Goal: Task Accomplishment & Management: Manage account settings

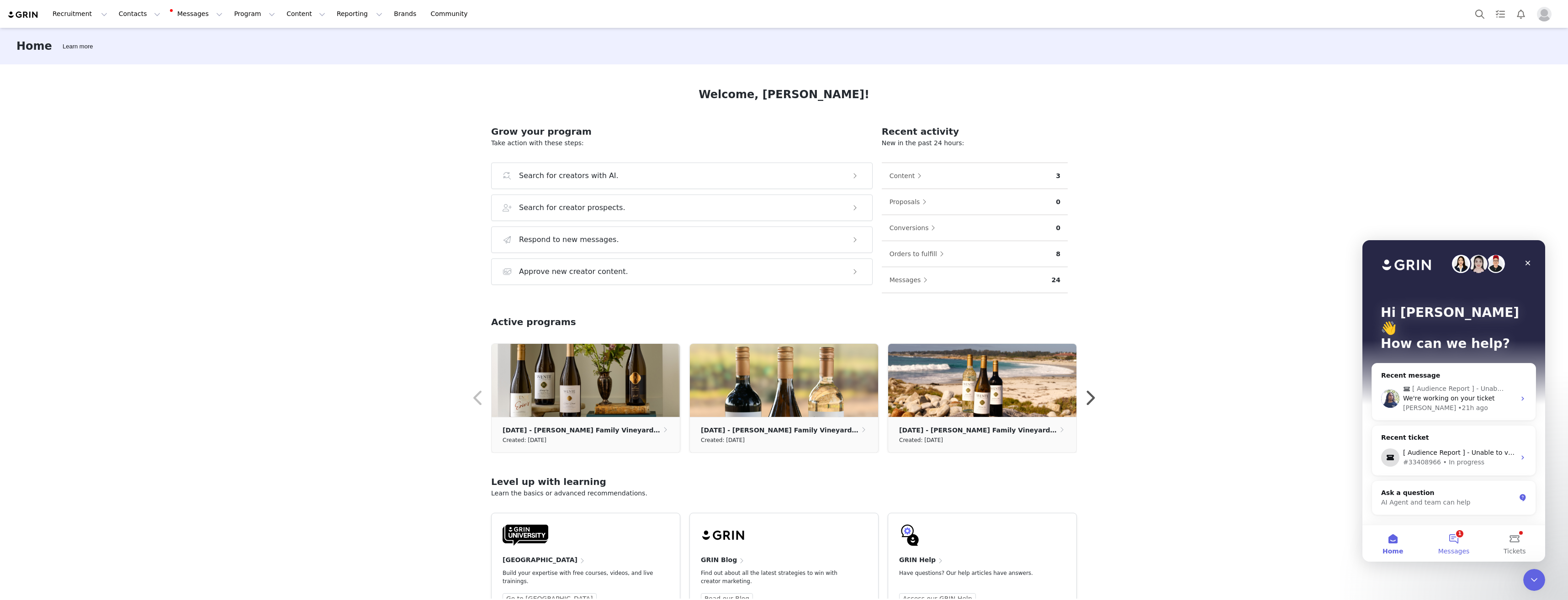
click at [1454, 539] on button "1 Messages" at bounding box center [1454, 543] width 61 height 37
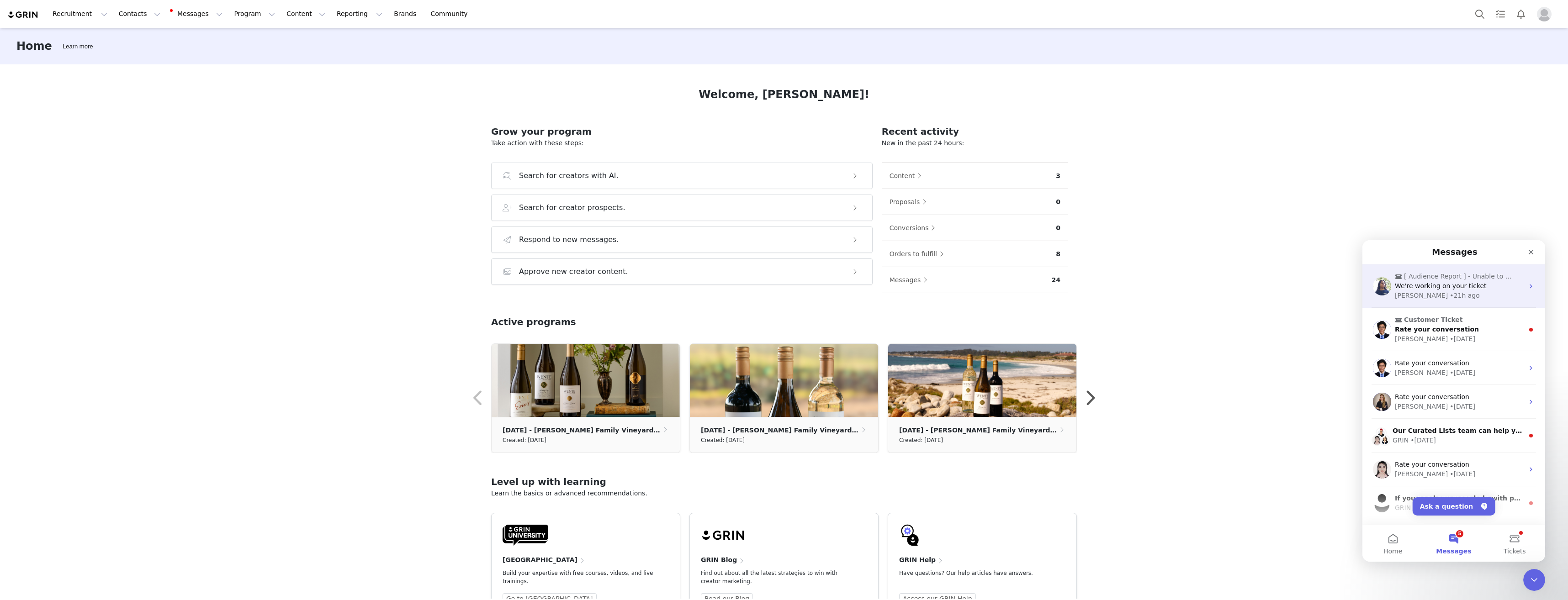
click at [1436, 290] on span "We're working on your ticket" at bounding box center [1441, 286] width 92 height 7
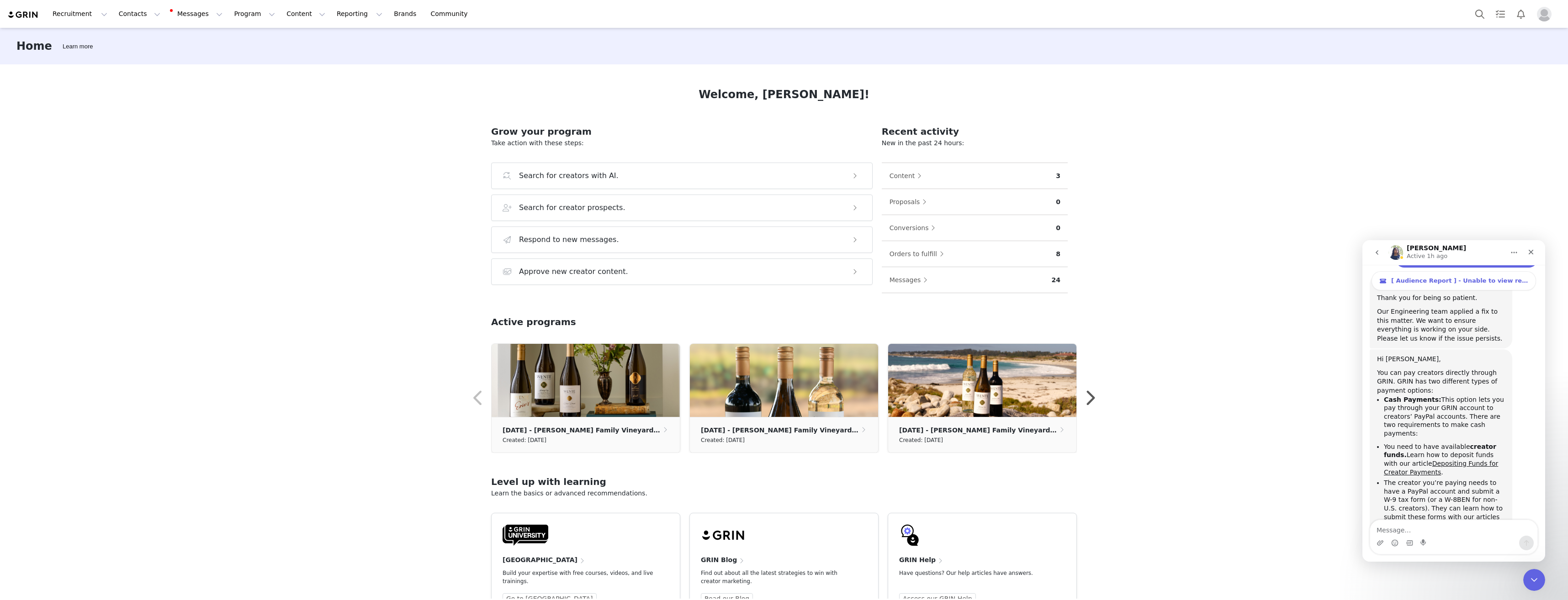
scroll to position [3385, 0]
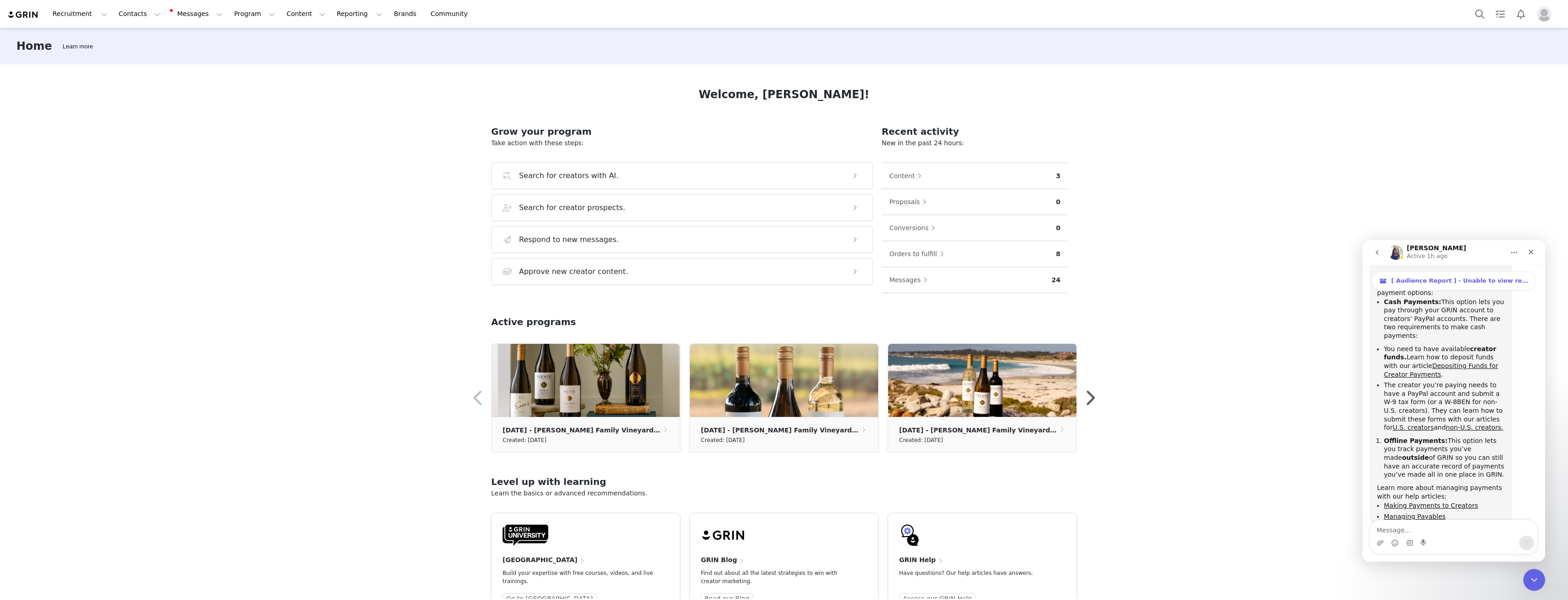
click at [1452, 528] on textarea "Message…" at bounding box center [1454, 528] width 167 height 16
type textarea "I don't need a ticket but can you give me any tips?"
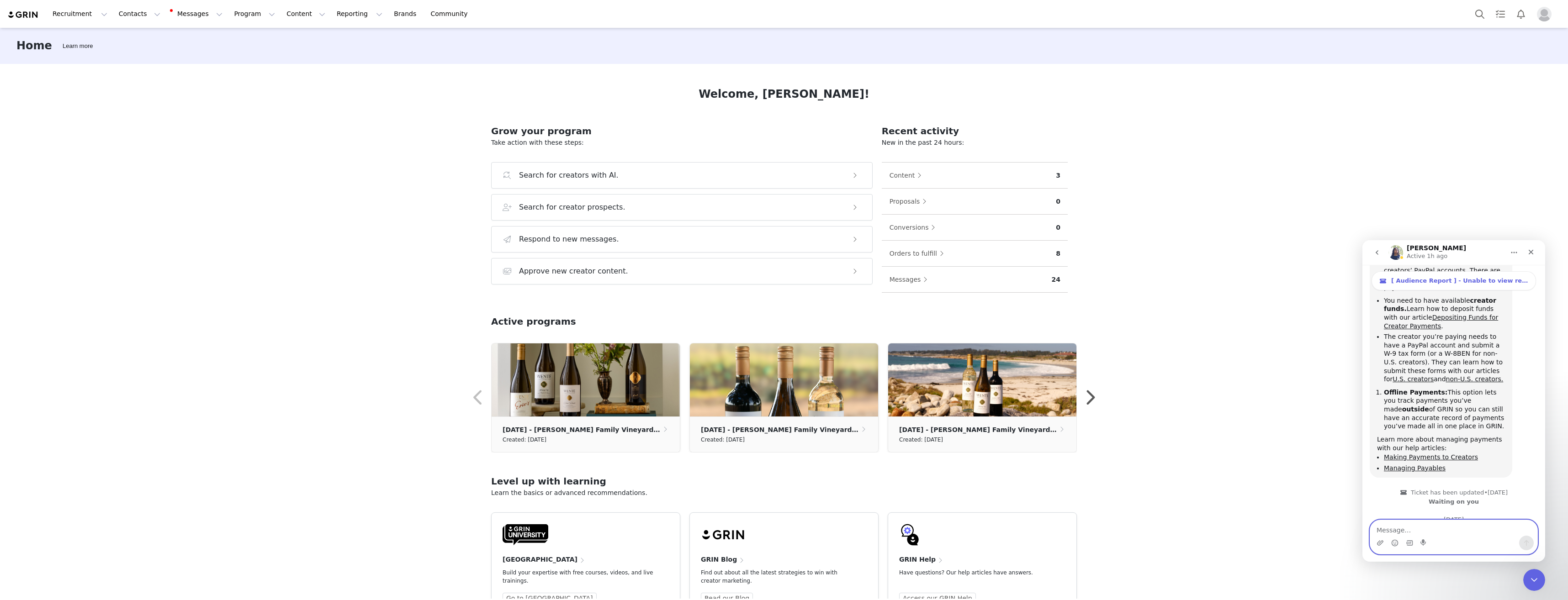
scroll to position [0, 0]
click at [118, 16] on button "Contacts Contacts" at bounding box center [139, 14] width 52 height 21
click at [139, 40] on div "Creators" at bounding box center [141, 41] width 61 height 10
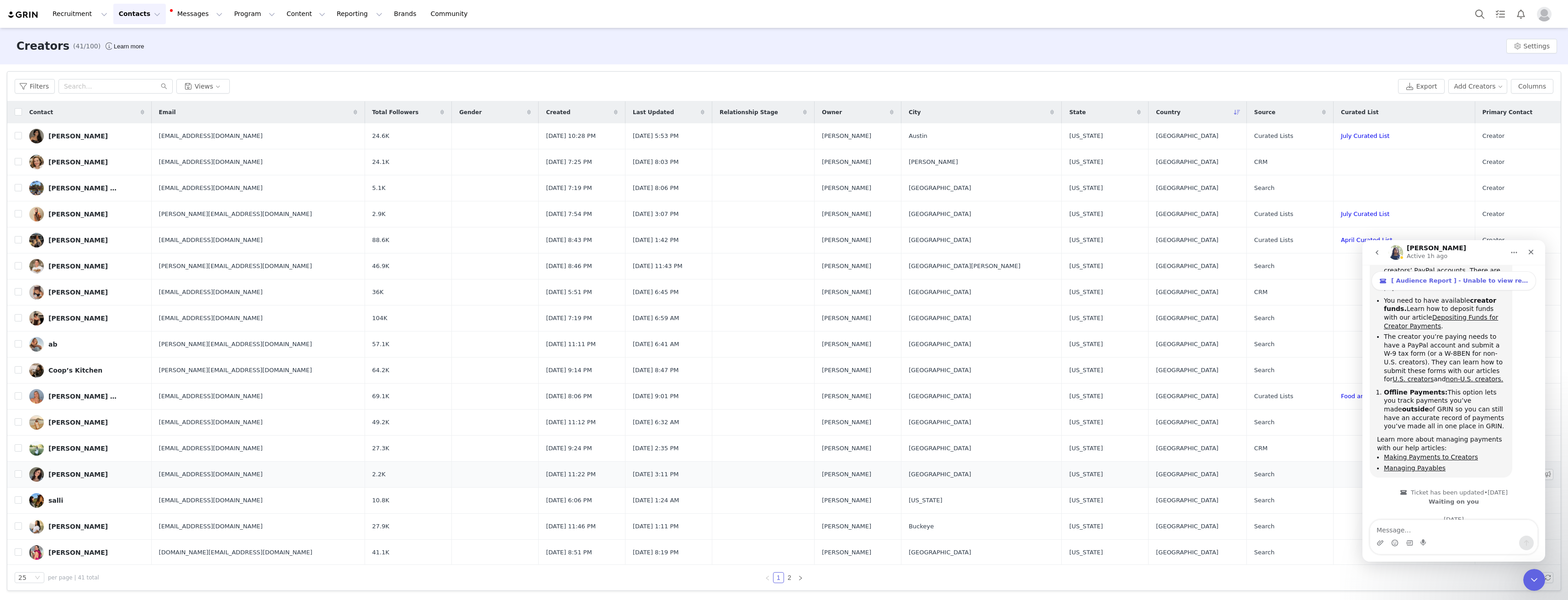
click at [78, 471] on div "CHLOE DIAZ" at bounding box center [79, 475] width 60 height 7
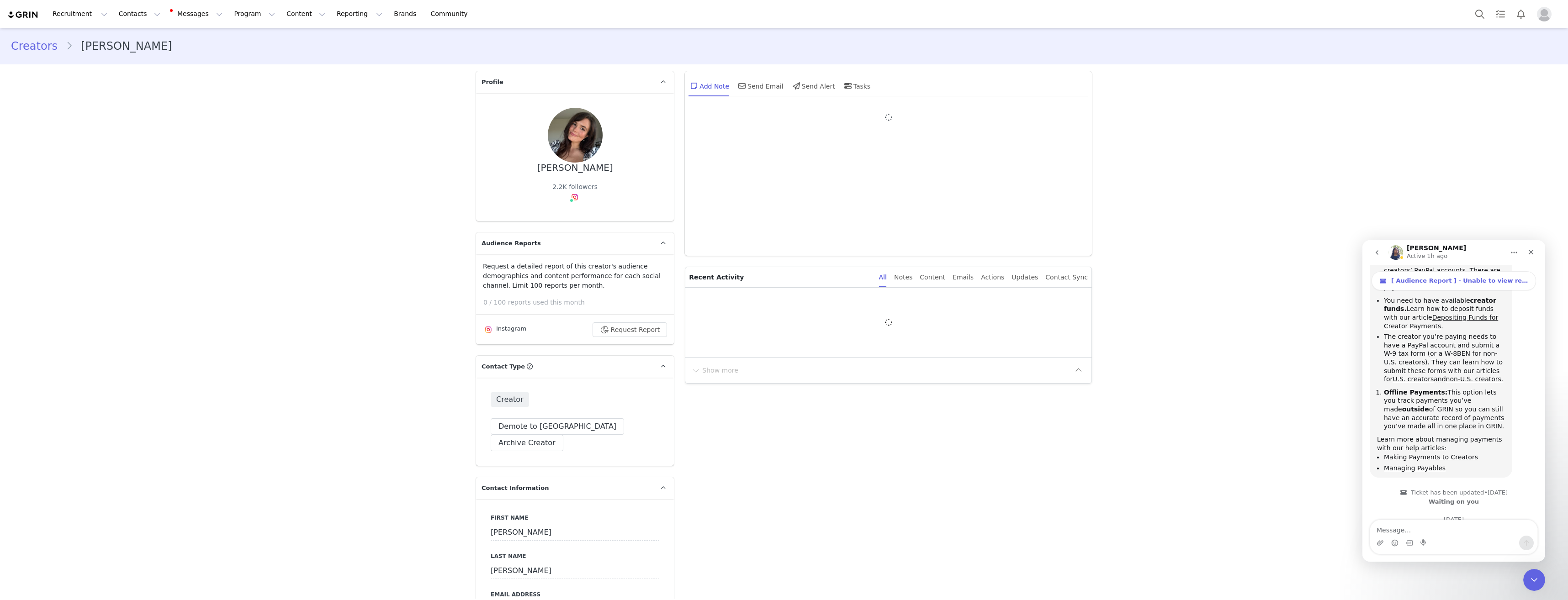
type input "+1 ([GEOGRAPHIC_DATA])"
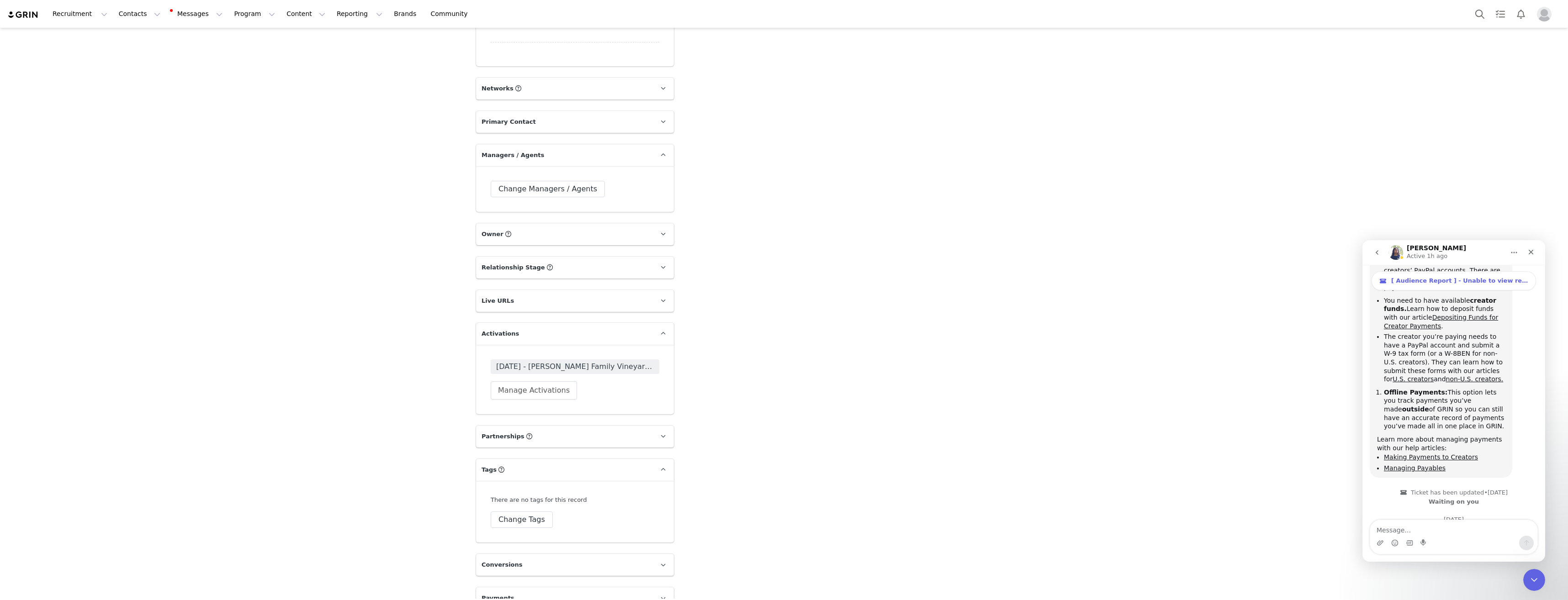
scroll to position [1096, 0]
click at [528, 587] on p "Payments" at bounding box center [564, 598] width 176 height 22
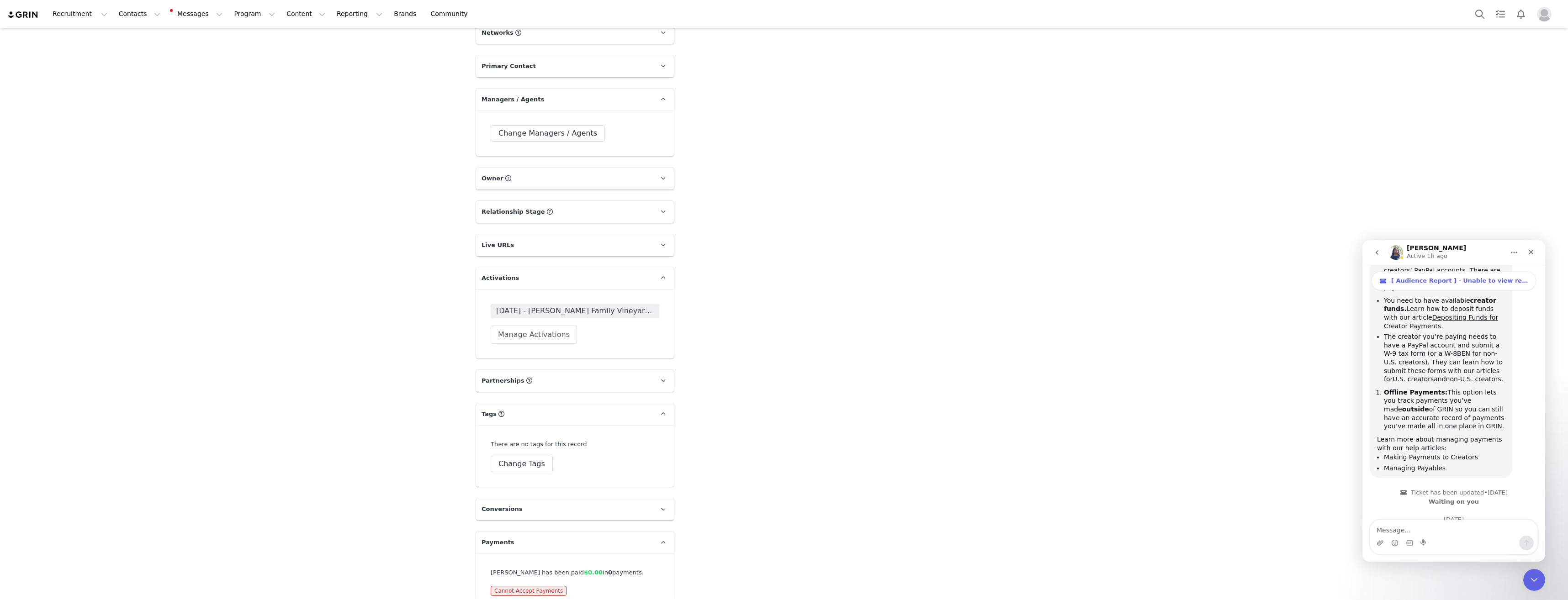
scroll to position [1153, 0]
click at [542, 584] on span "Cannot Accept Payments" at bounding box center [528, 589] width 76 height 10
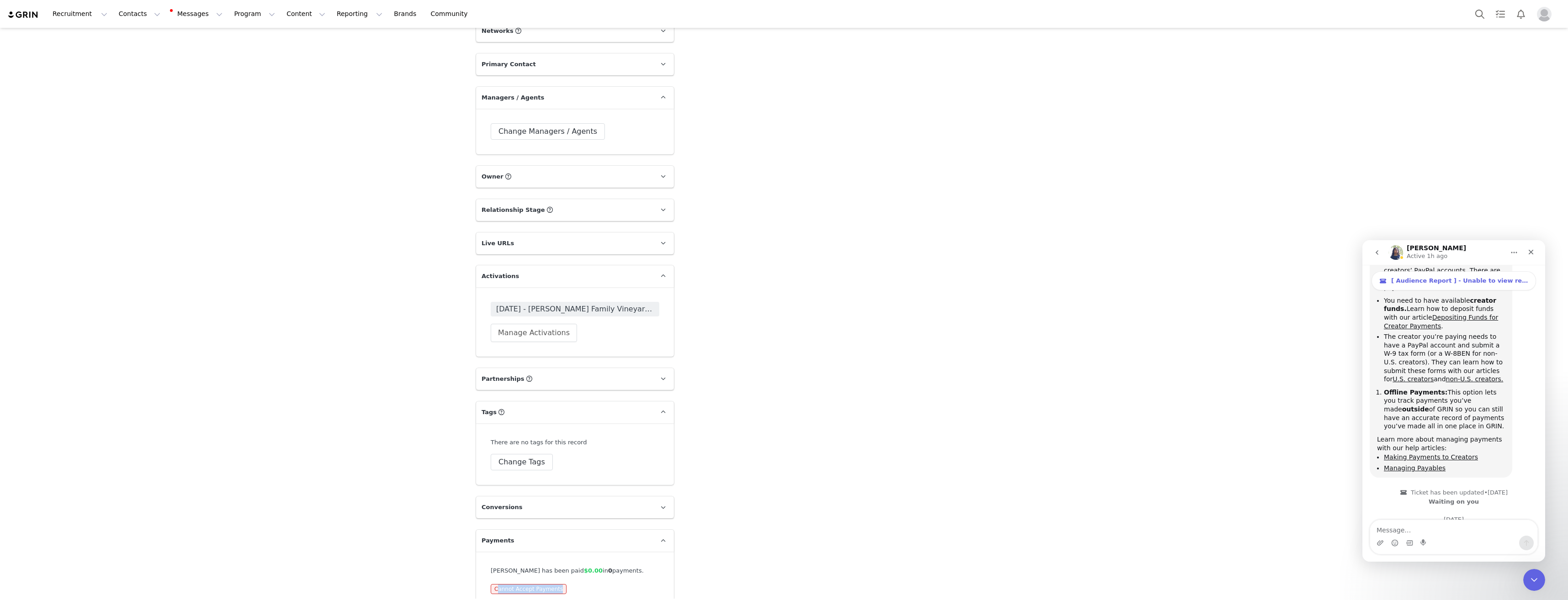
drag, startPoint x: 542, startPoint y: 573, endPoint x: 556, endPoint y: 578, distance: 14.9
click at [555, 578] on div "CHLOE DIAZ has been paid $0.00 in 0 payments. Cannot Accept Payments" at bounding box center [575, 581] width 198 height 57
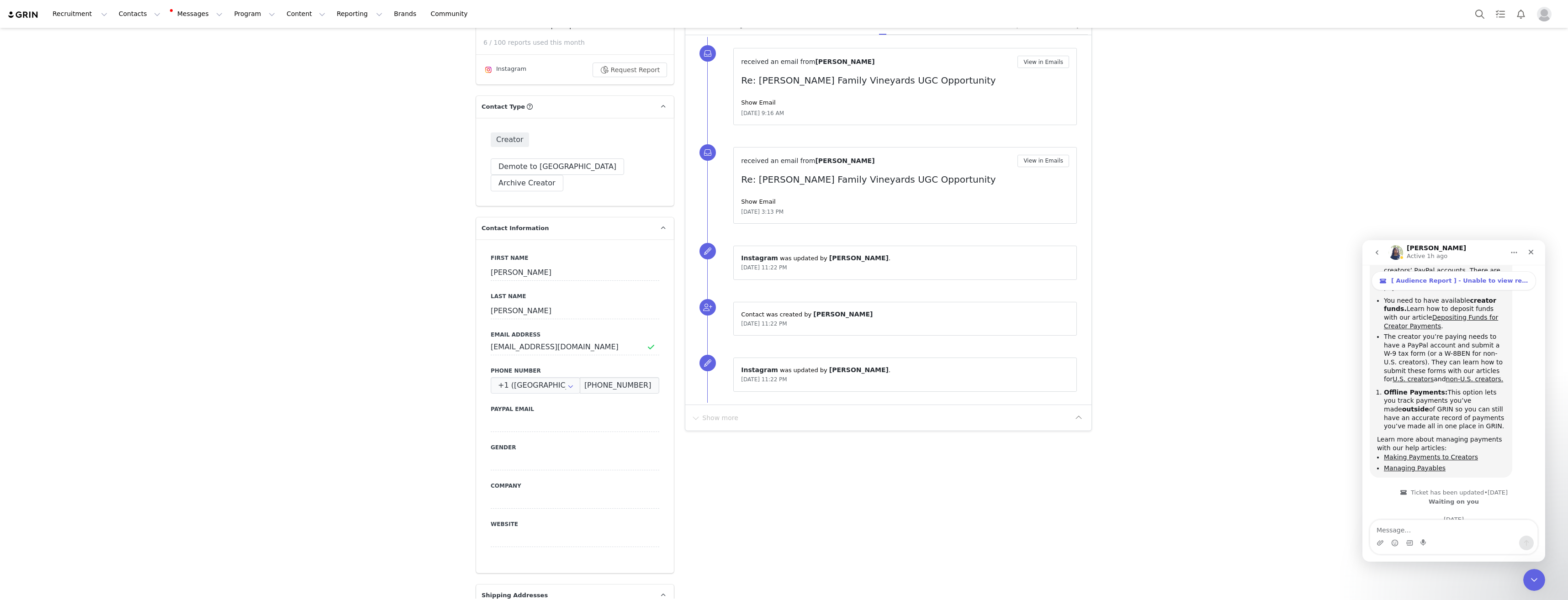
scroll to position [274, 0]
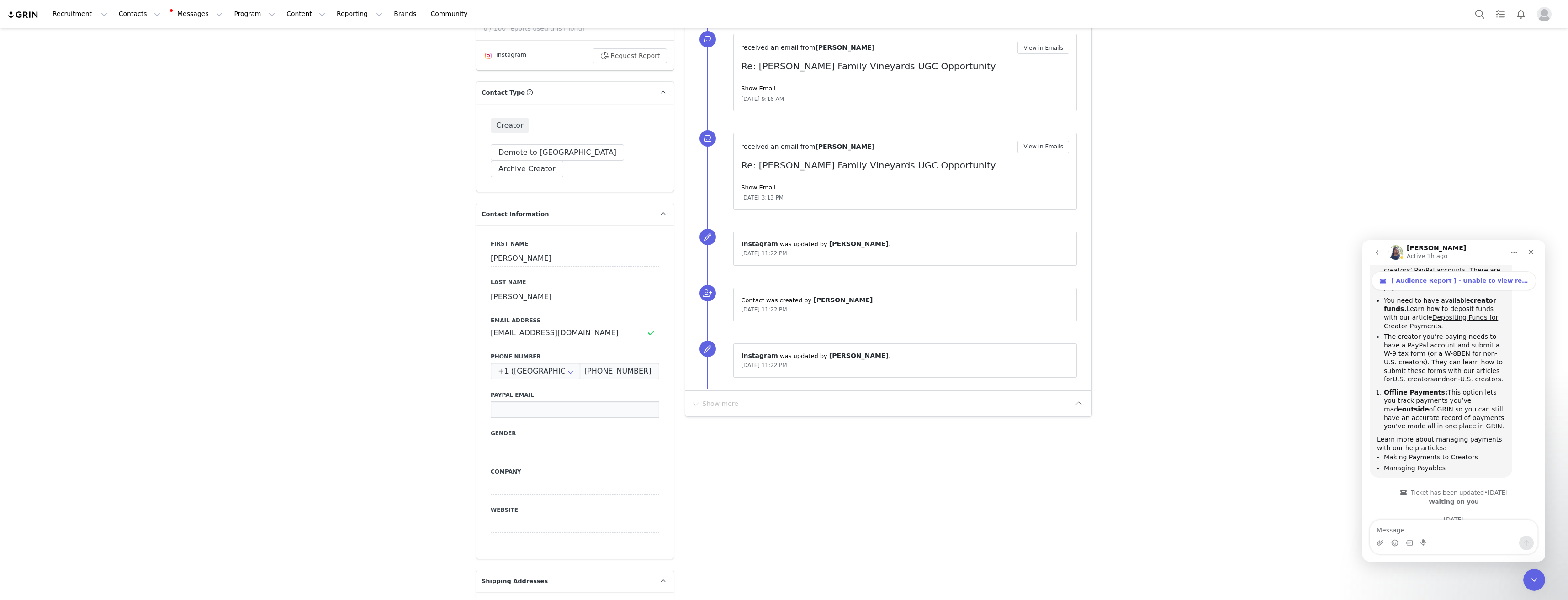
click at [556, 402] on input at bounding box center [575, 410] width 169 height 16
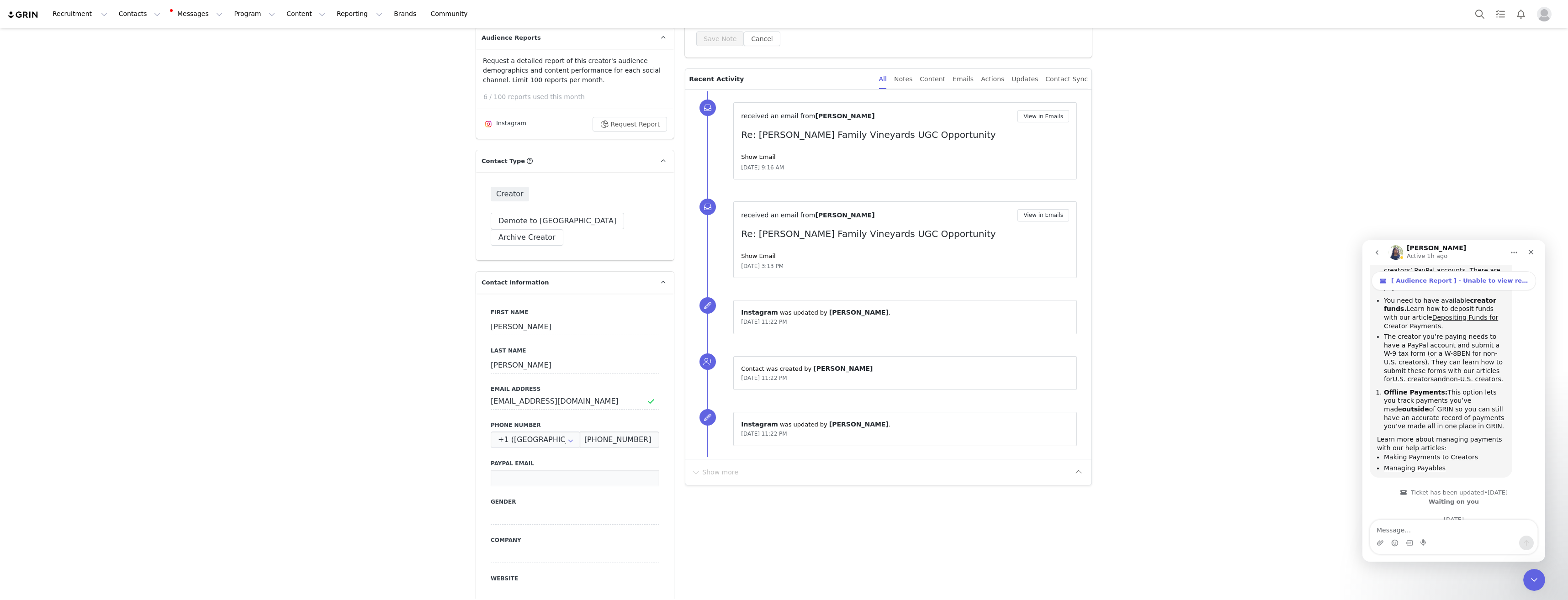
scroll to position [0, 0]
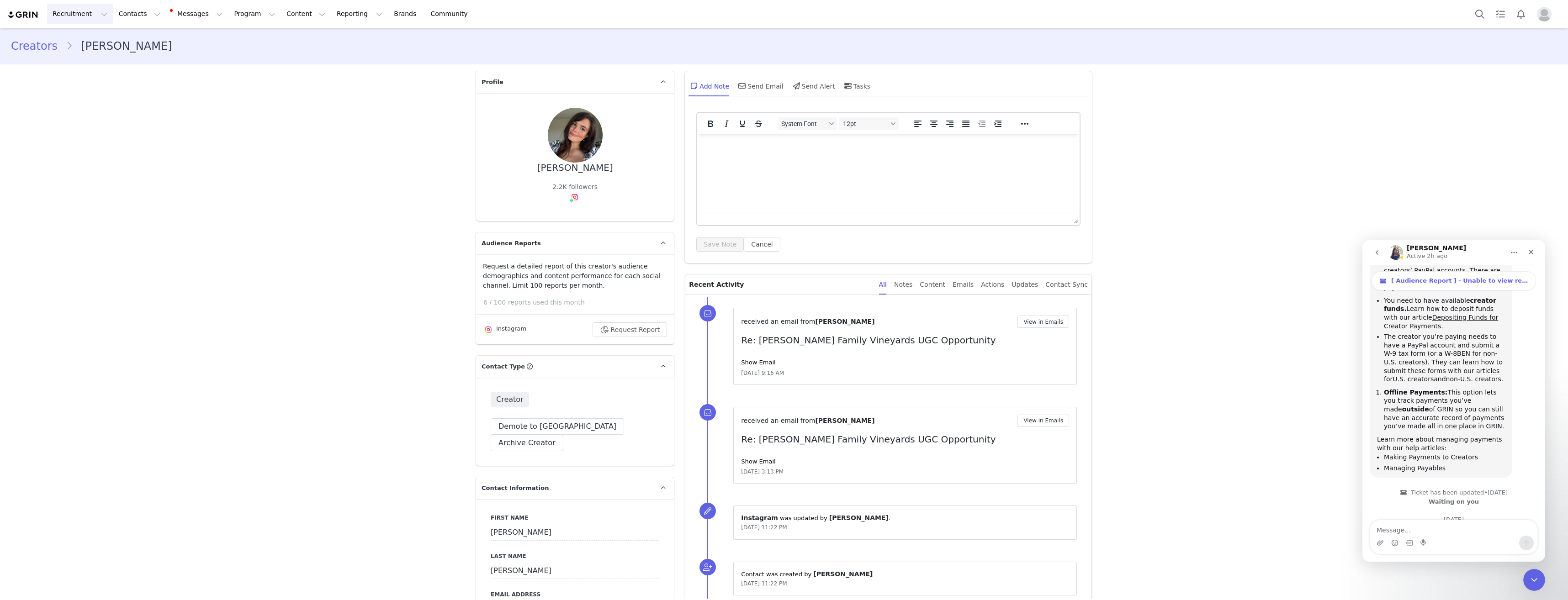
click at [82, 18] on button "Recruitment Recruitment" at bounding box center [80, 14] width 66 height 21
click at [80, 43] on p "Creator Search" at bounding box center [79, 41] width 48 height 10
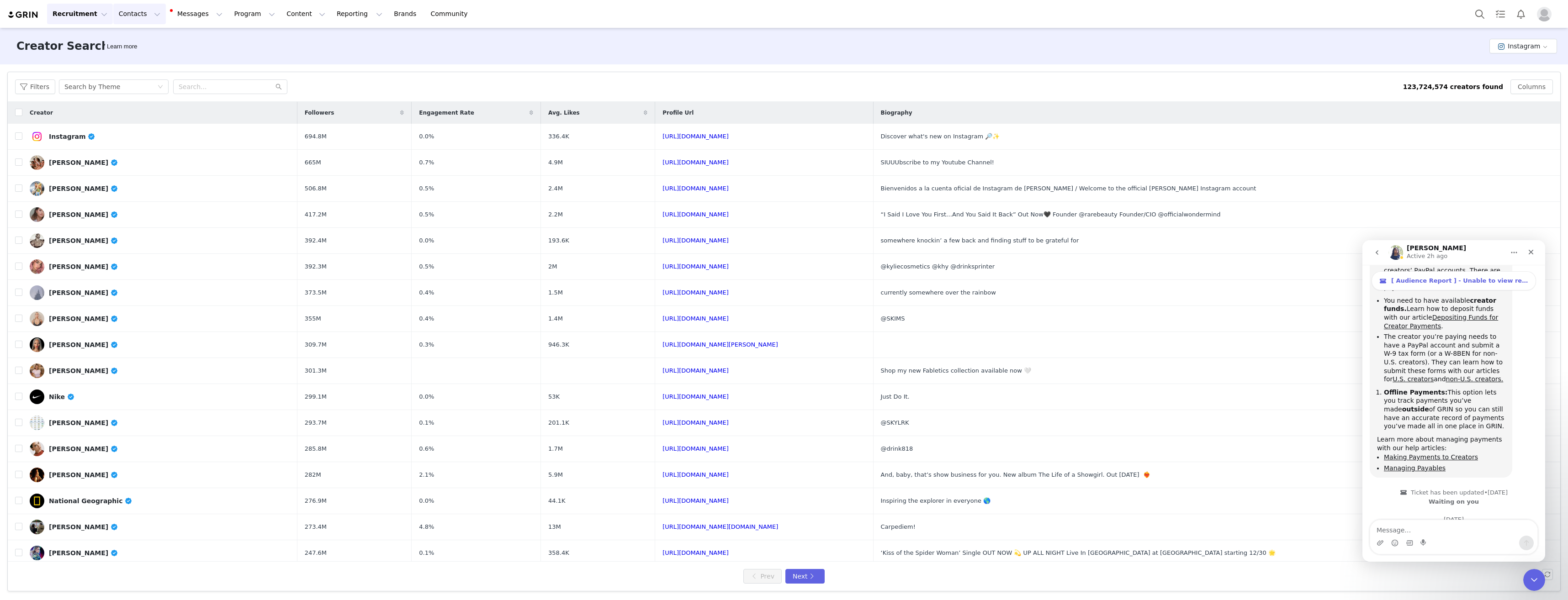
click at [124, 15] on button "Contacts Contacts" at bounding box center [139, 14] width 52 height 21
click at [132, 38] on p "Creators" at bounding box center [125, 41] width 27 height 10
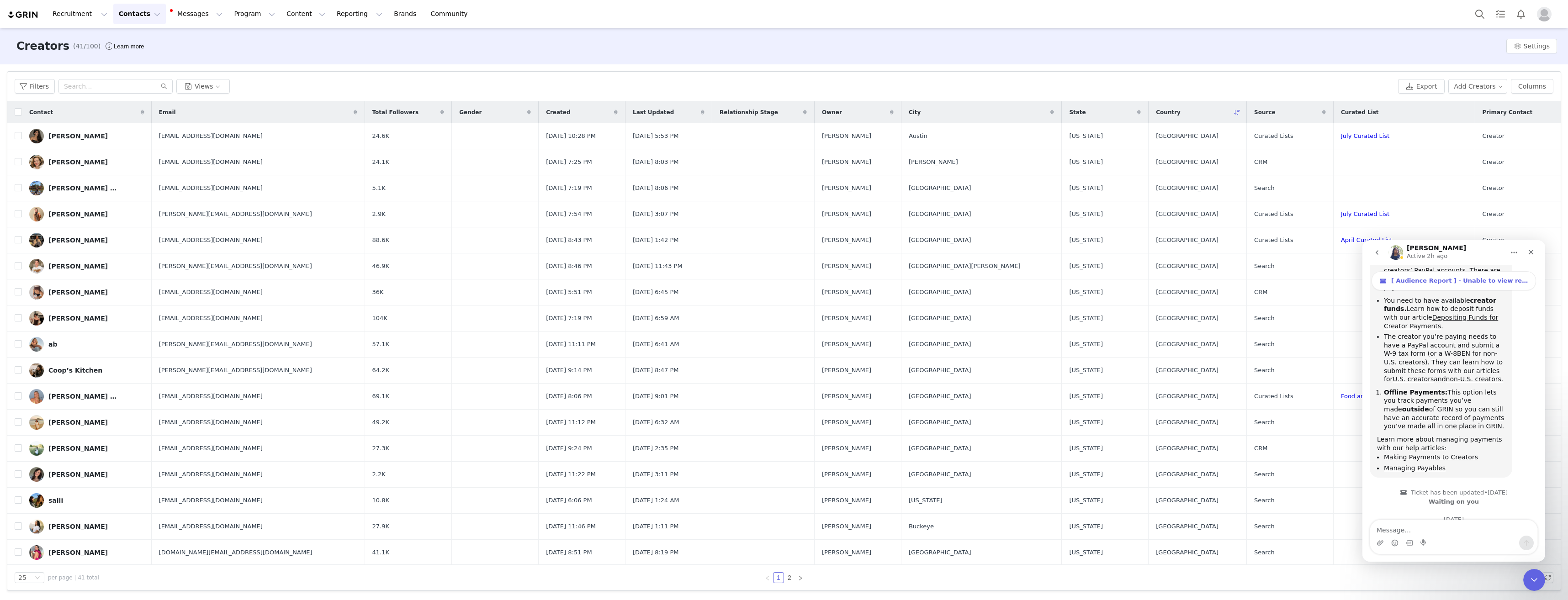
click at [139, 9] on button "Contacts Contacts" at bounding box center [139, 14] width 52 height 21
click at [122, 55] on p "Prospects" at bounding box center [127, 57] width 30 height 10
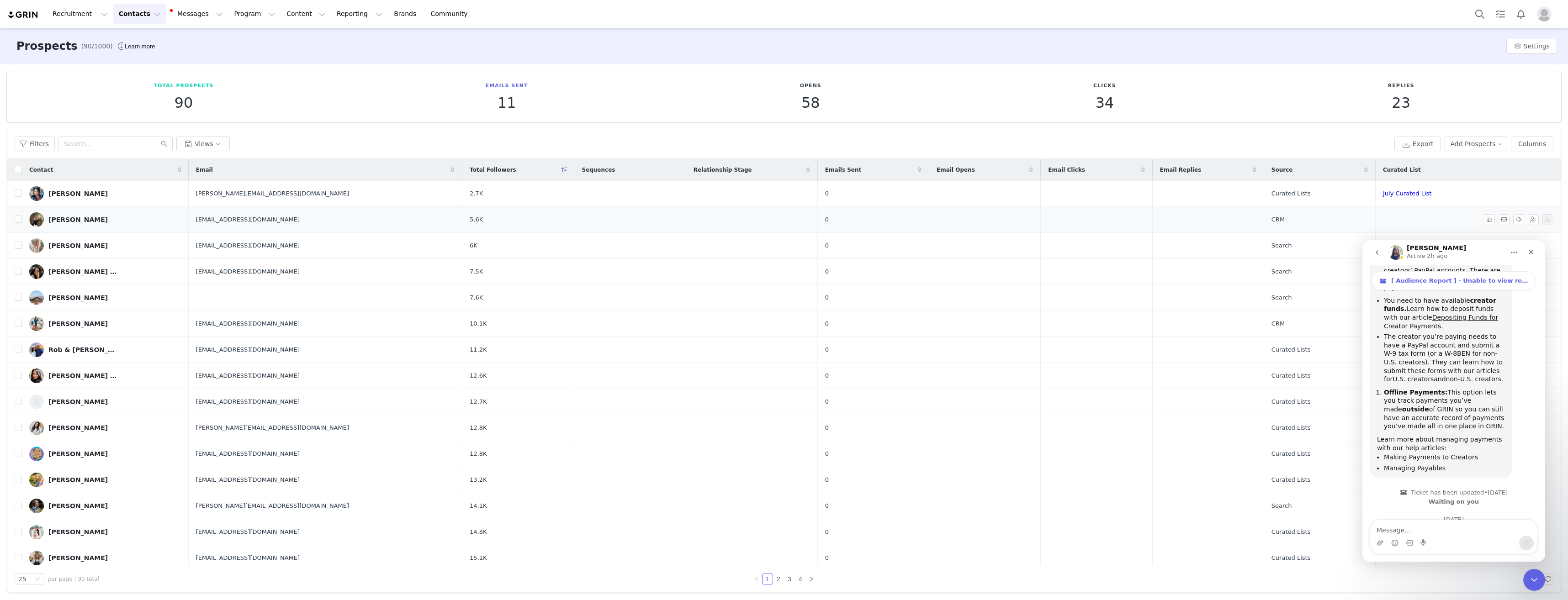
click at [79, 222] on div "Marina Kanner" at bounding box center [79, 220] width 60 height 7
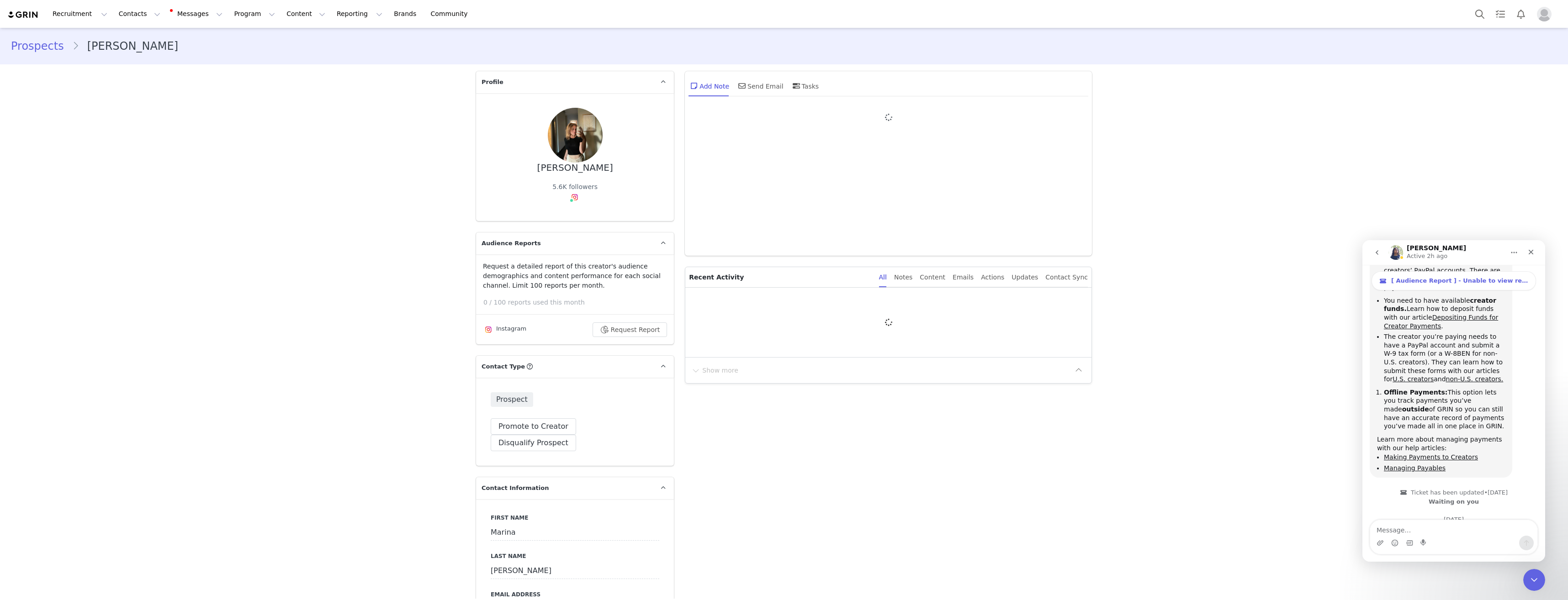
type input "+1 ([GEOGRAPHIC_DATA])"
click at [36, 47] on link "Prospects" at bounding box center [41, 46] width 61 height 16
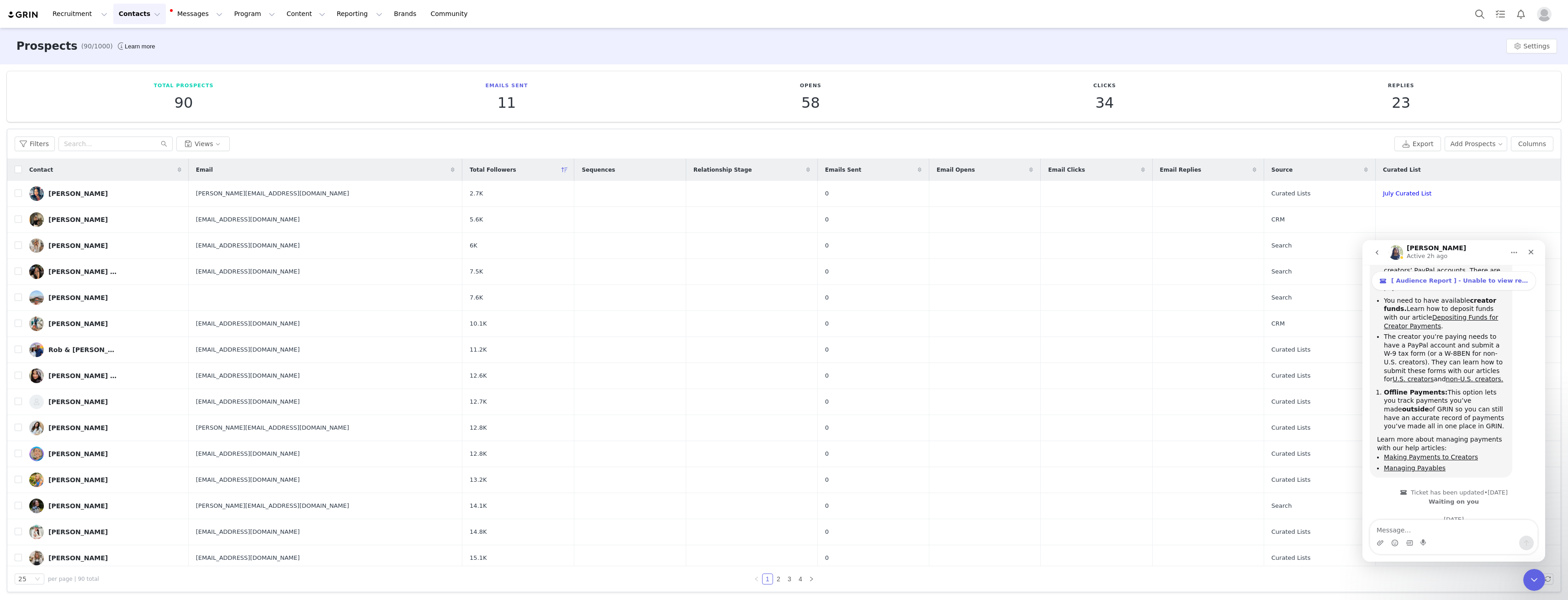
click at [561, 171] on icon at bounding box center [564, 170] width 7 height 5
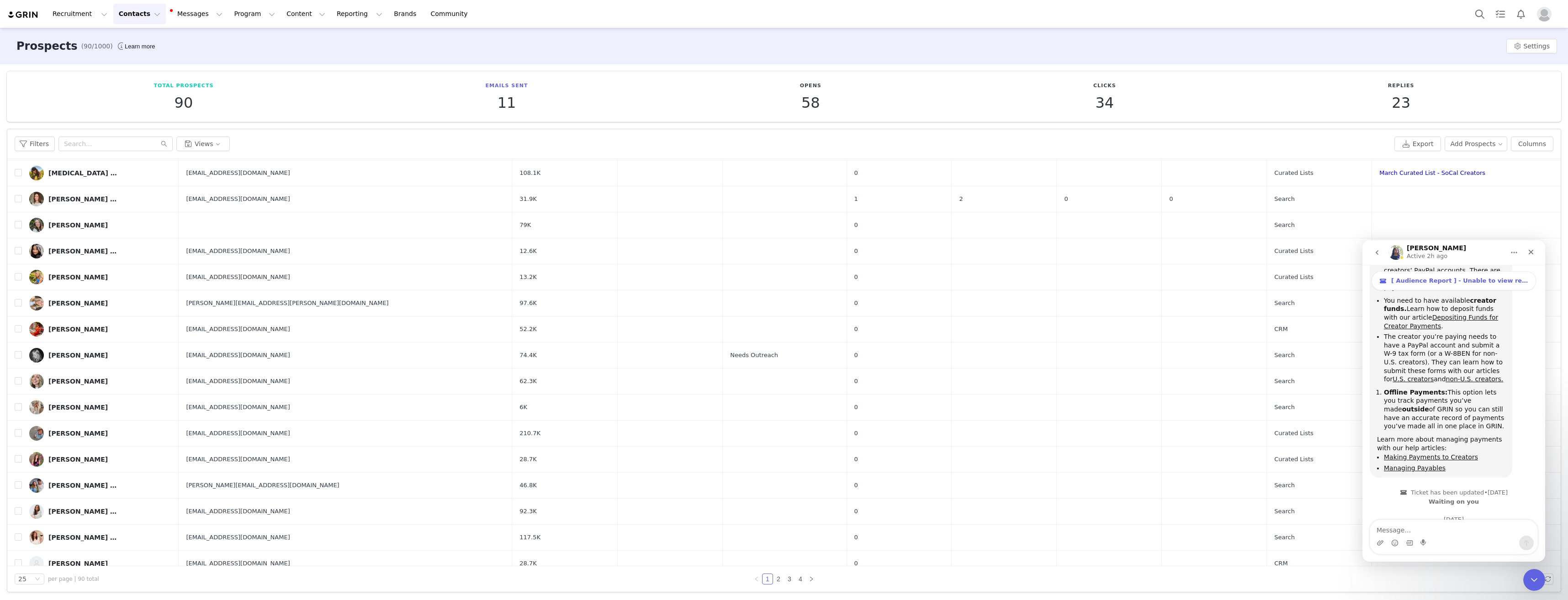
scroll to position [183, 0]
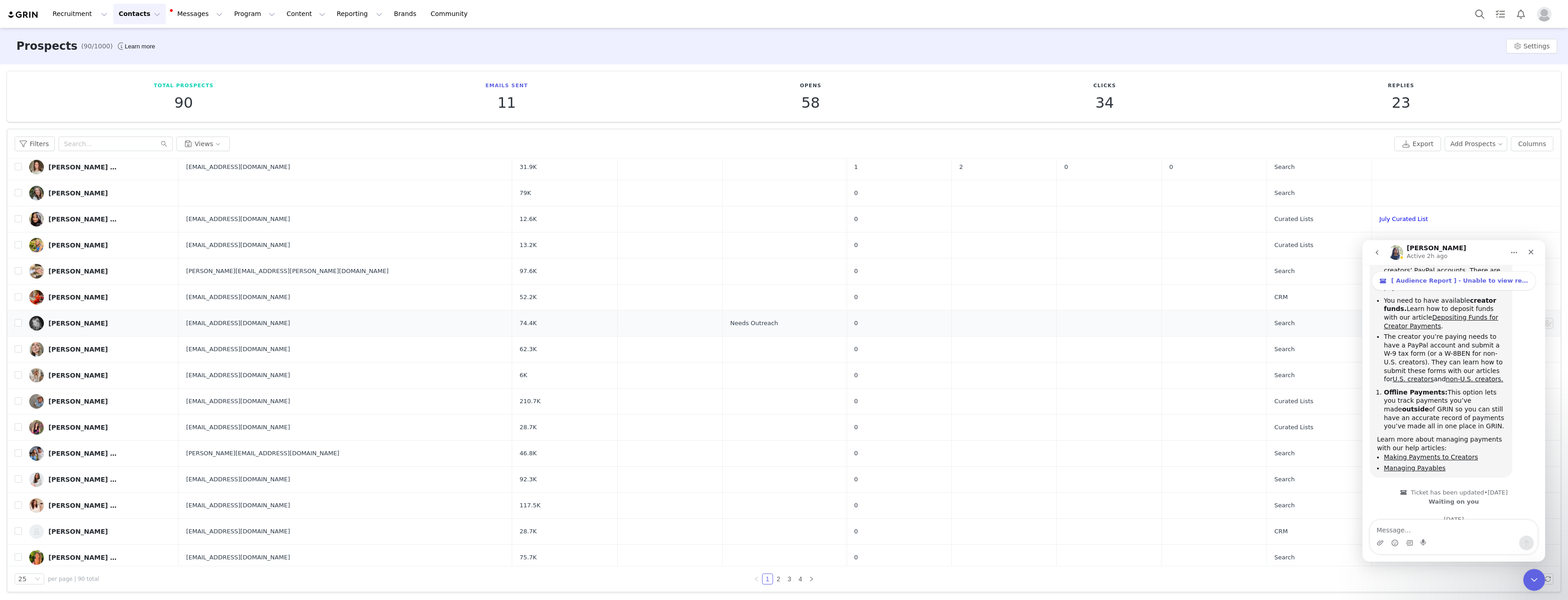
click at [74, 324] on div "[PERSON_NAME]" at bounding box center [79, 323] width 60 height 7
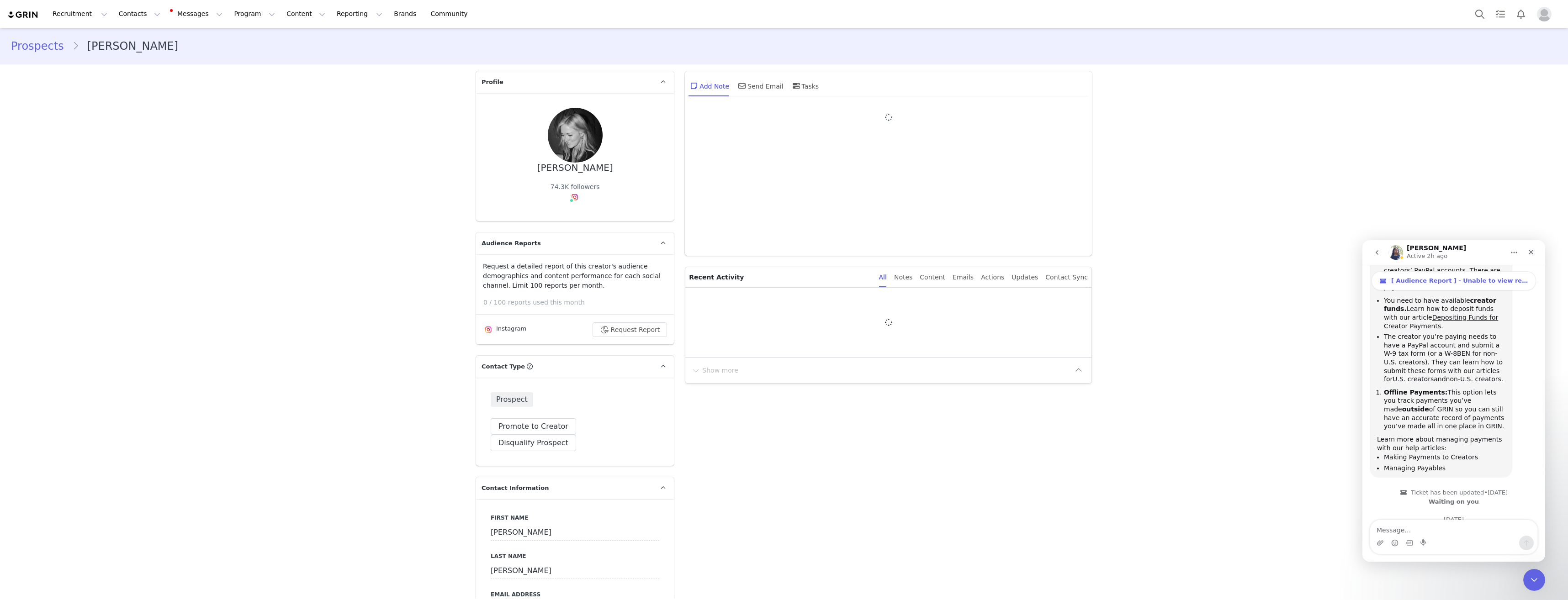
type input "+1 ([GEOGRAPHIC_DATA])"
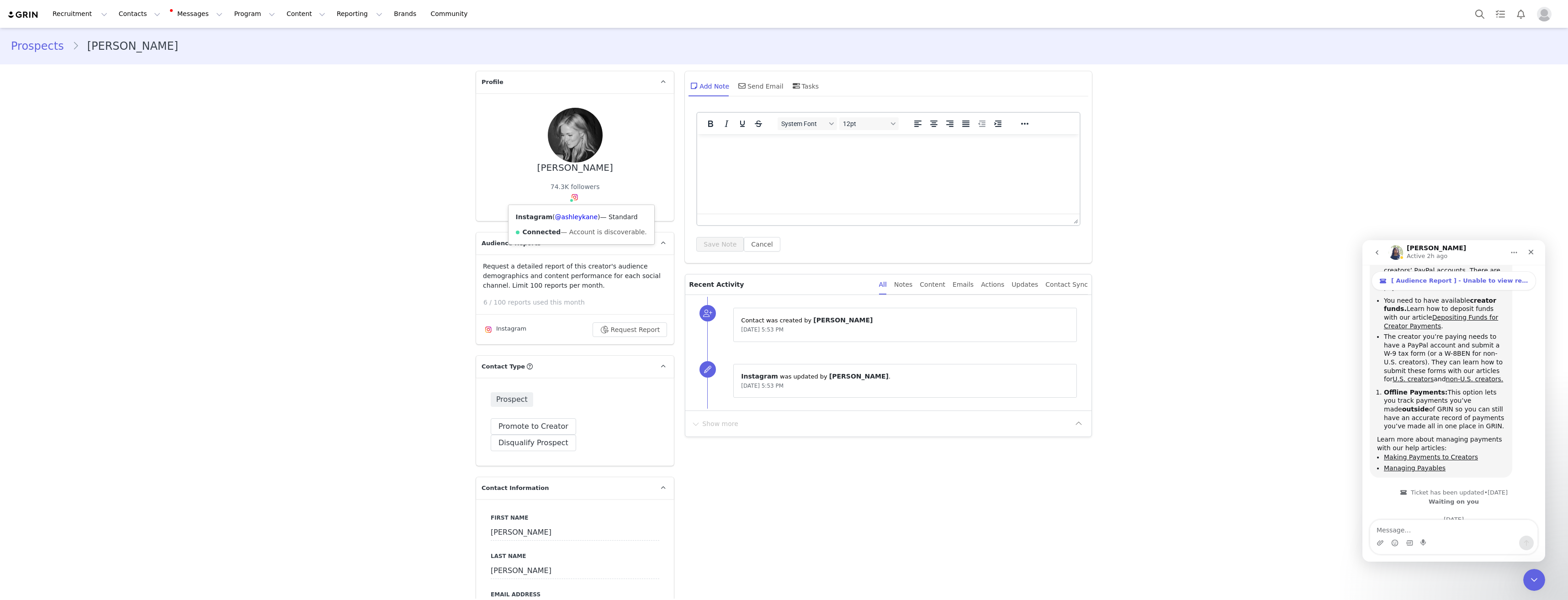
click at [572, 197] on img at bounding box center [575, 197] width 7 height 7
click at [564, 217] on link "@ashleykane" at bounding box center [576, 217] width 43 height 7
click at [523, 428] on button "Promote to Creator" at bounding box center [533, 427] width 85 height 16
click at [90, 16] on button "Recruitment Recruitment" at bounding box center [80, 14] width 66 height 21
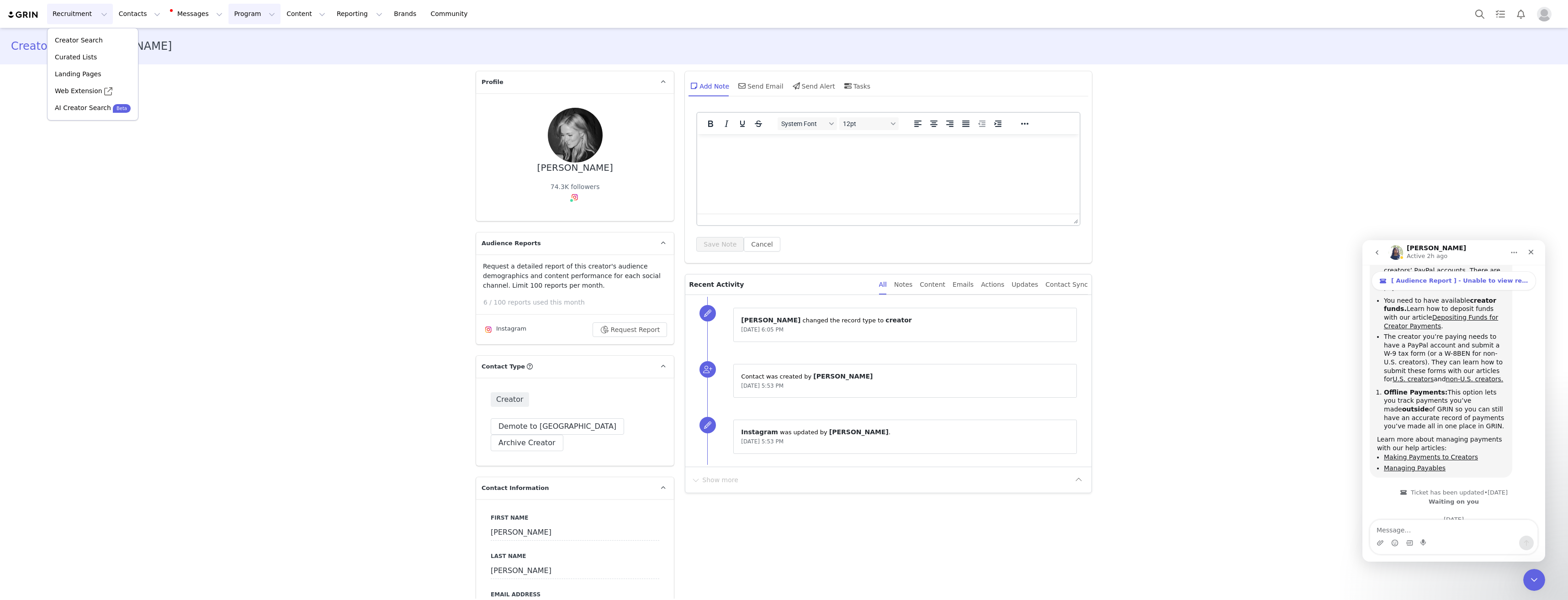
drag, startPoint x: 223, startPoint y: 13, endPoint x: 219, endPoint y: 19, distance: 7.2
click at [228, 13] on button "Program Program" at bounding box center [254, 14] width 52 height 21
click at [220, 38] on p "Activations" at bounding box center [231, 41] width 35 height 10
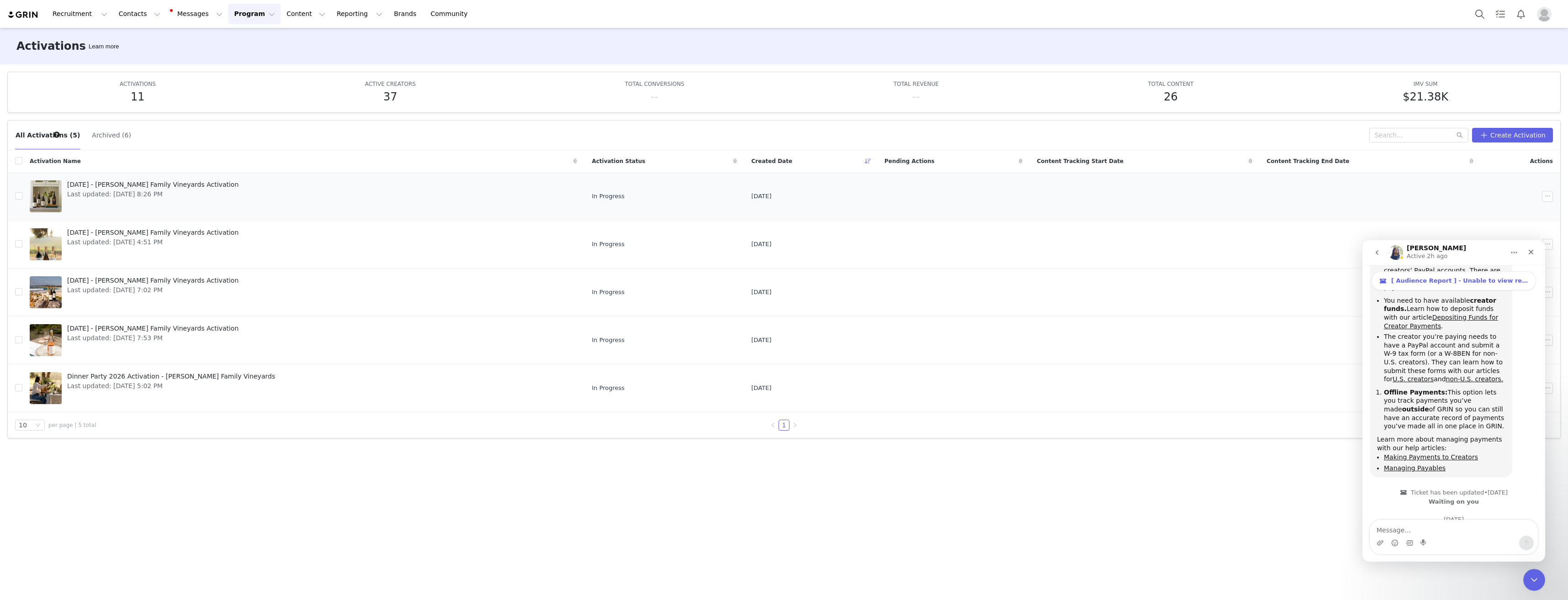
click at [102, 213] on div "October 2025 - Wente Family Vineyards Activation Last updated: Sep 29, 2025 8:2…" at bounding box center [152, 197] width 182 height 37
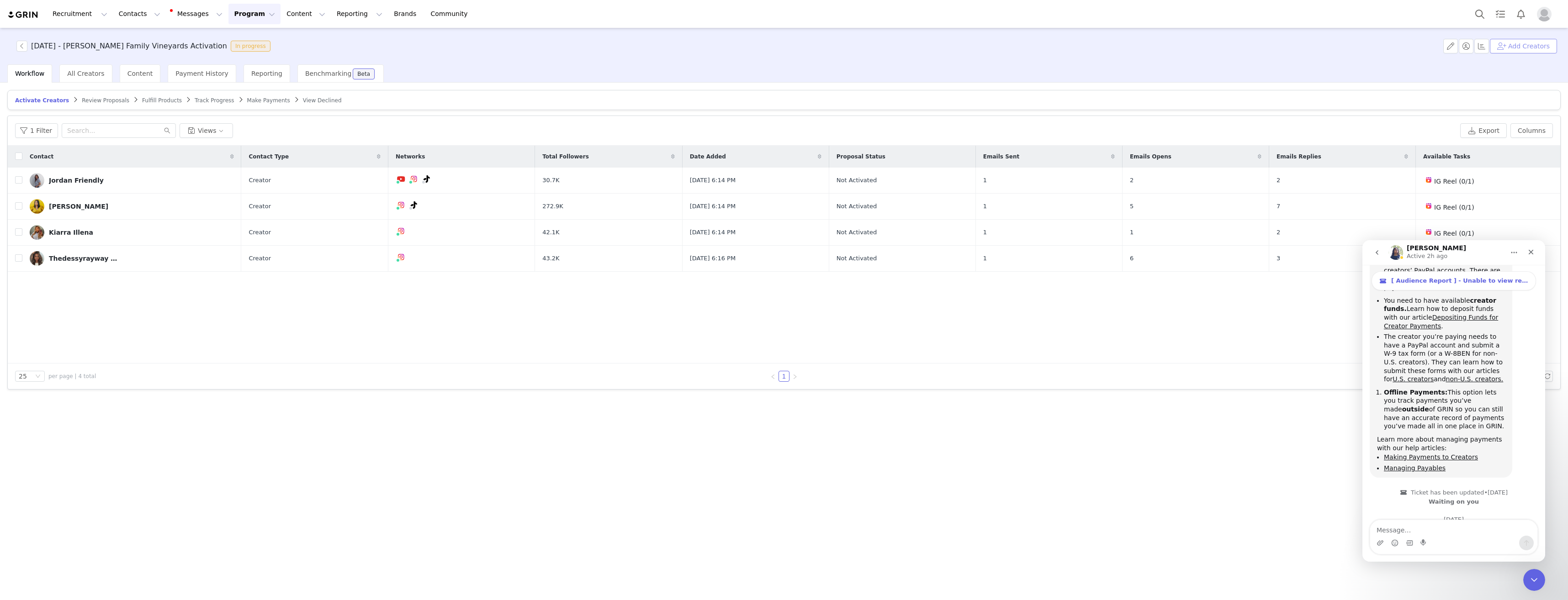
click at [1523, 49] on button "Add Creators" at bounding box center [1524, 46] width 67 height 15
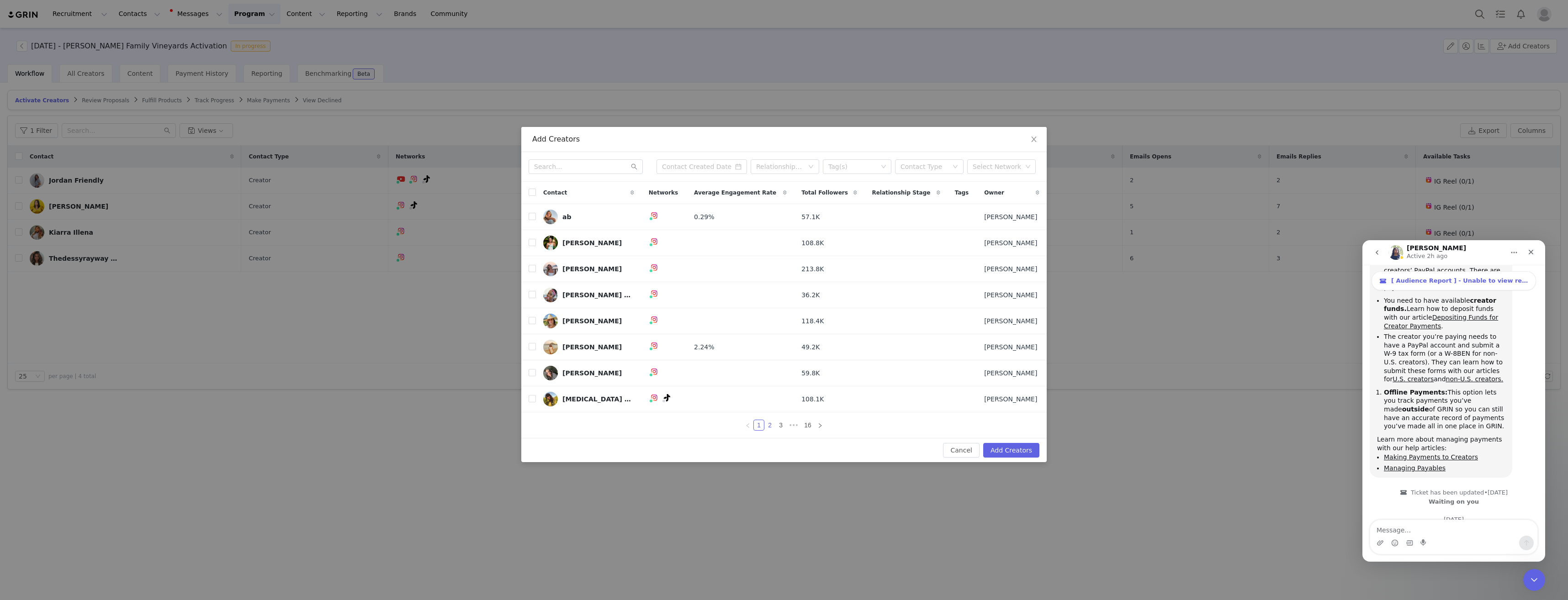
click at [771, 426] on link "2" at bounding box center [769, 425] width 10 height 10
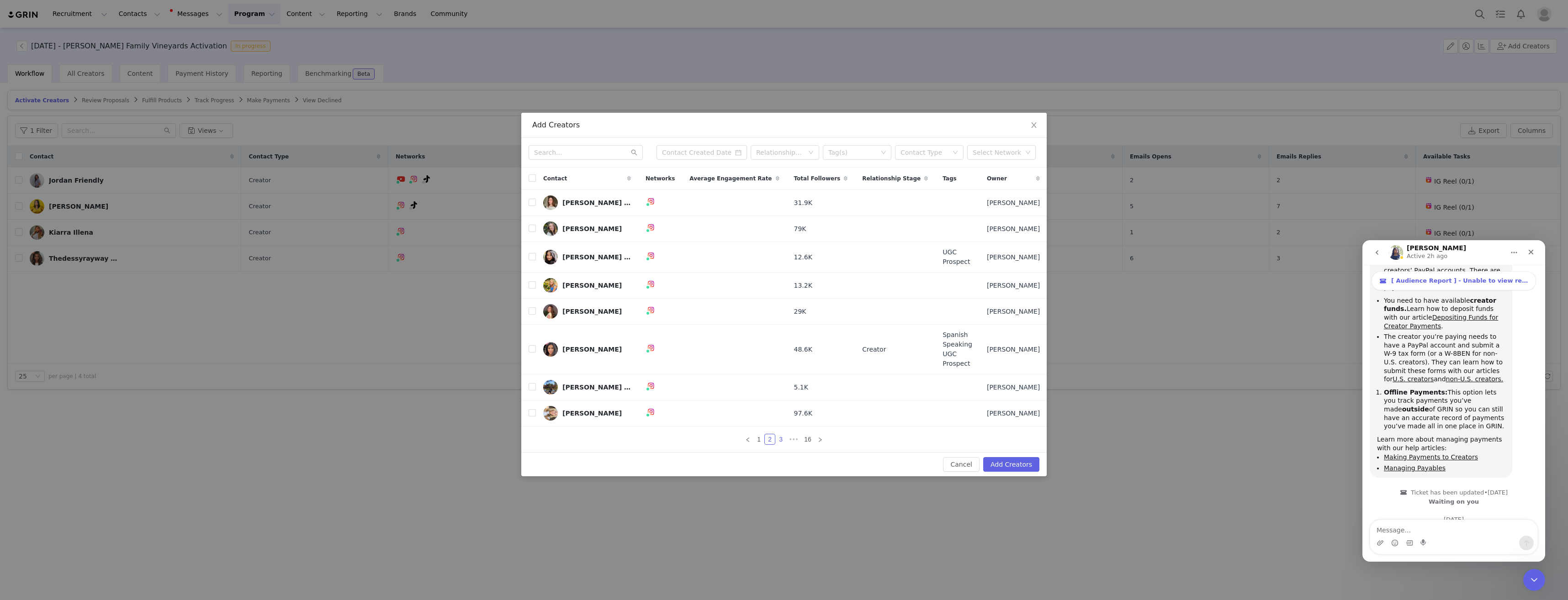
click at [781, 434] on link "3" at bounding box center [780, 439] width 10 height 10
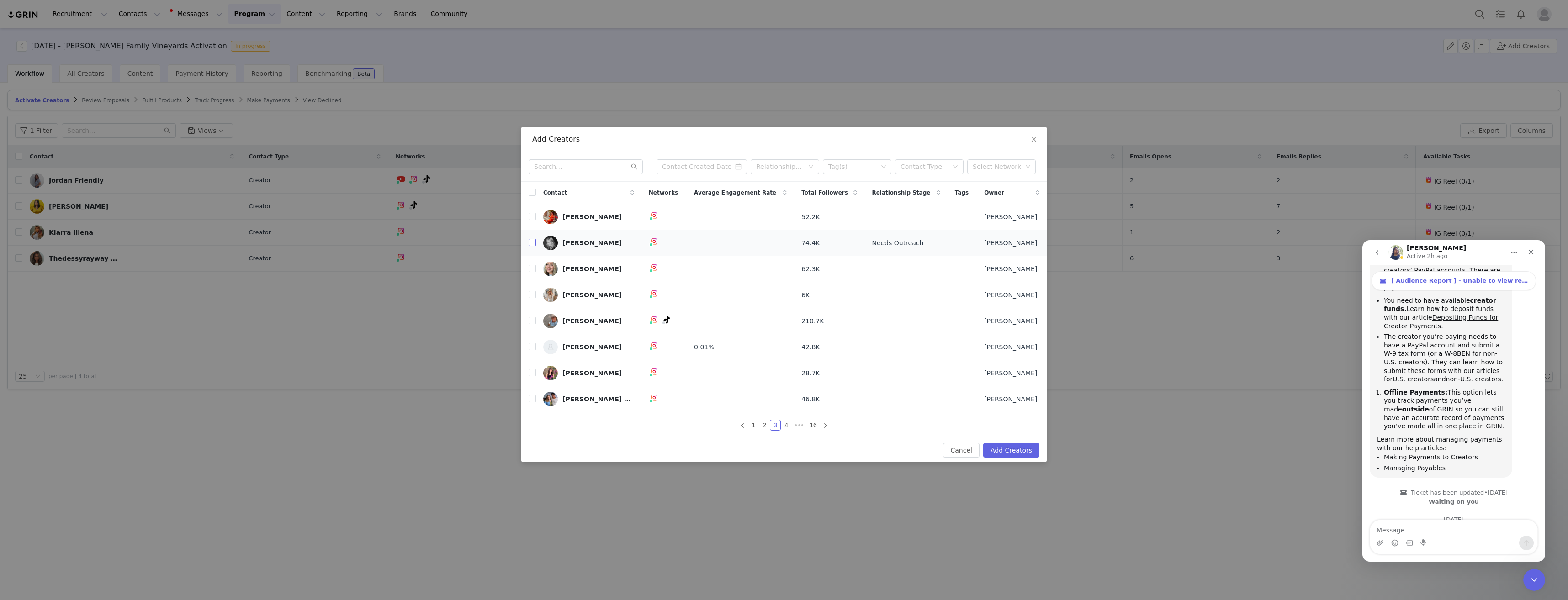
click at [531, 243] on input "checkbox" at bounding box center [532, 243] width 7 height 7
checkbox input "true"
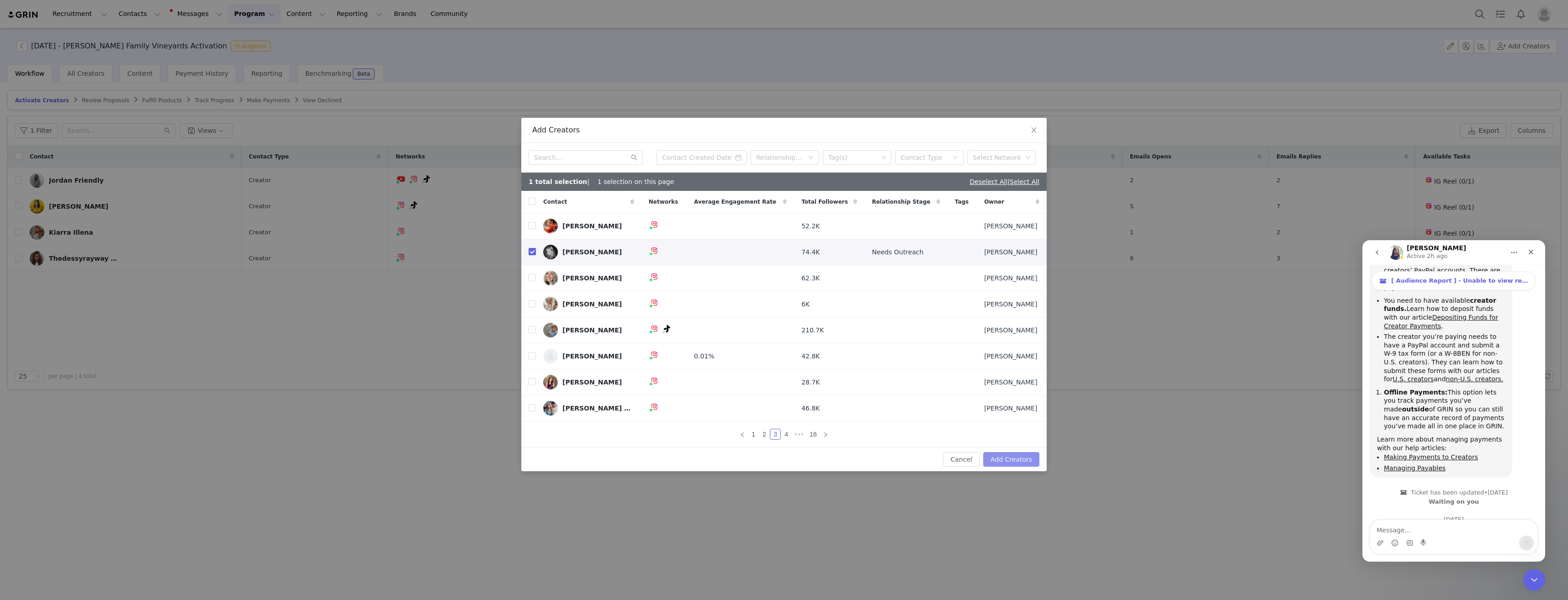
click at [1017, 455] on button "Add Creators" at bounding box center [1011, 459] width 56 height 15
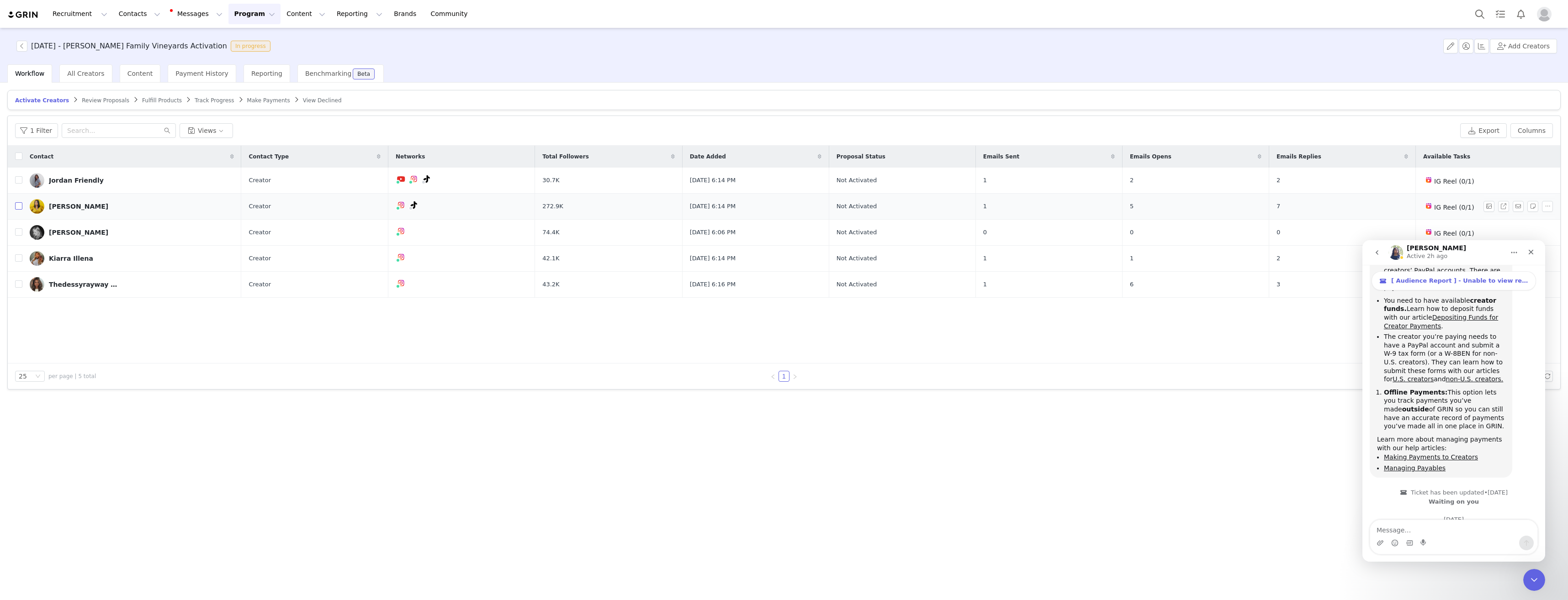
click at [19, 204] on input "checkbox" at bounding box center [19, 206] width 7 height 7
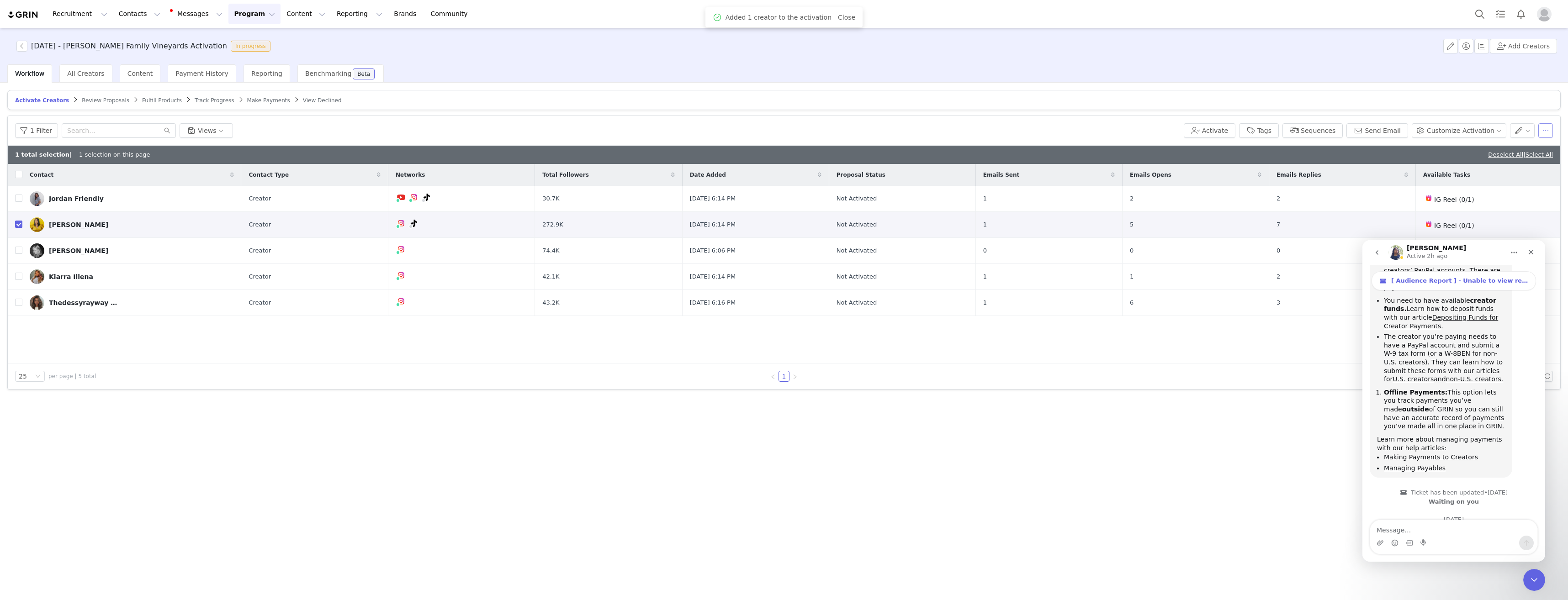
click at [1547, 133] on button "button" at bounding box center [1545, 131] width 15 height 15
click at [1530, 206] on div "Remove Proposal" at bounding box center [1504, 207] width 107 height 10
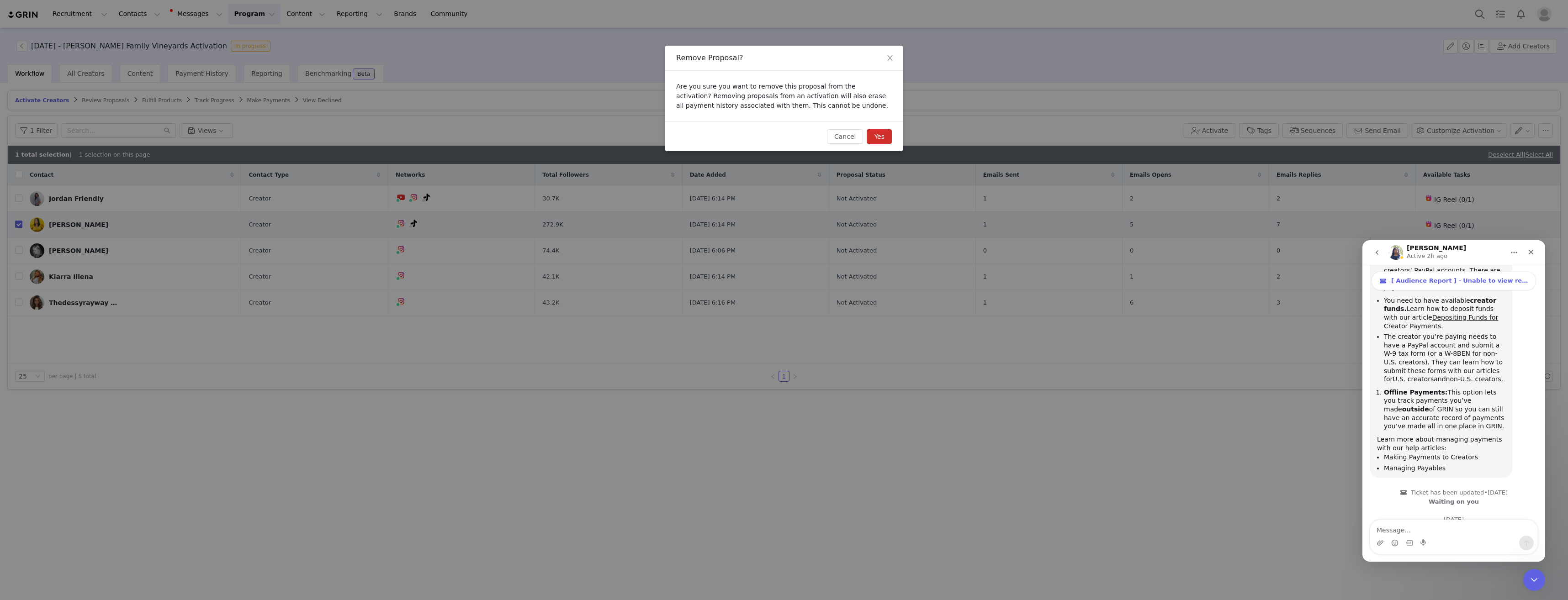
click at [876, 136] on button "Yes" at bounding box center [879, 136] width 25 height 15
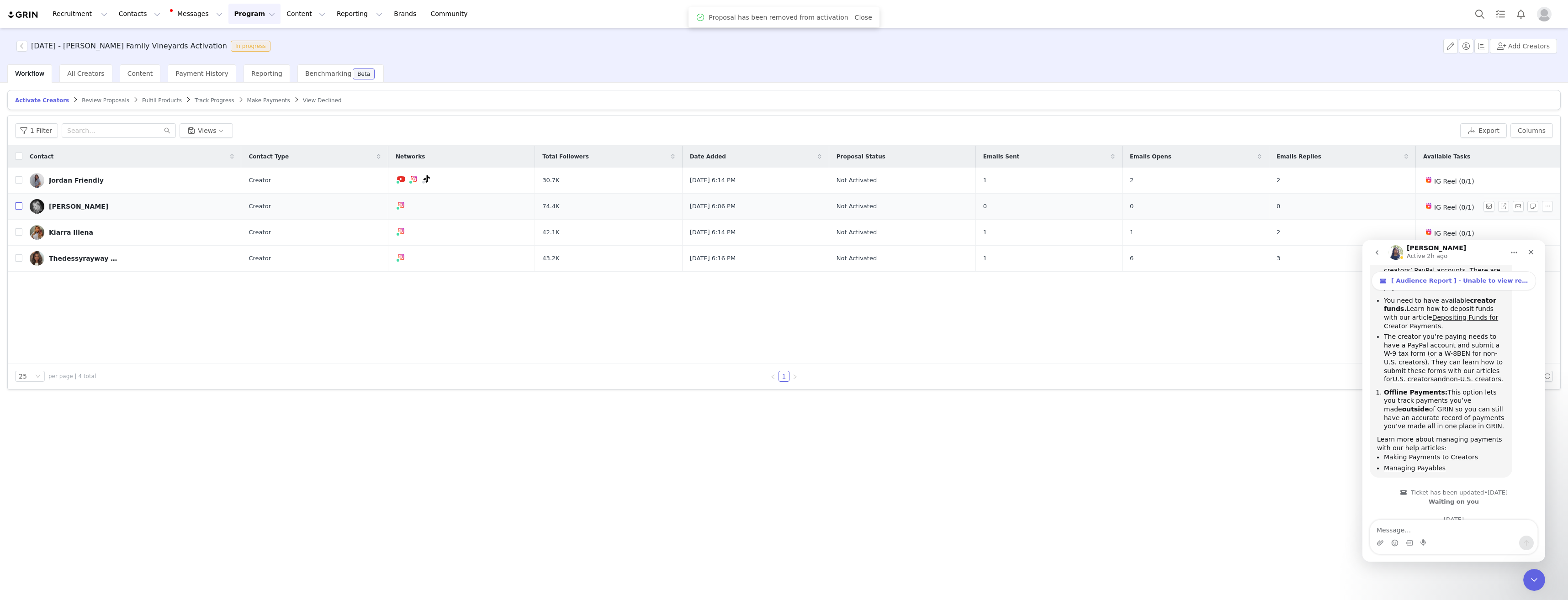
click at [16, 206] on input "checkbox" at bounding box center [19, 206] width 7 height 7
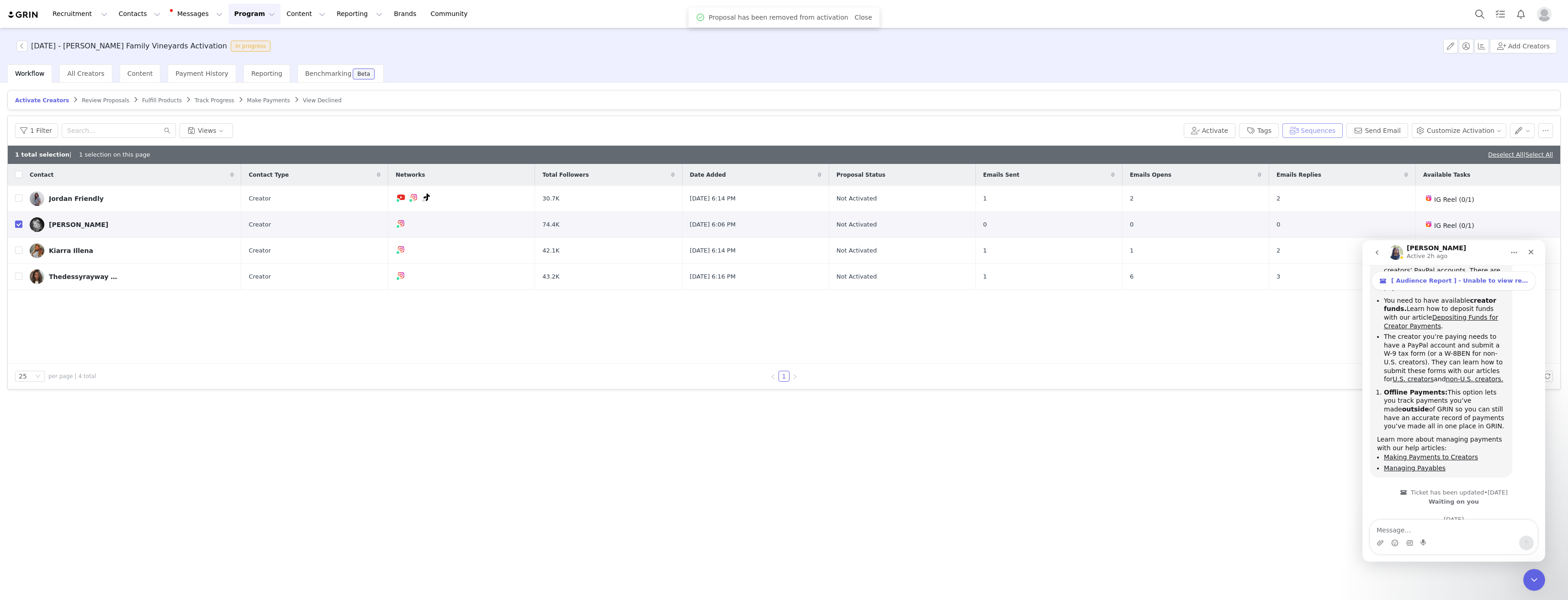
click at [1343, 128] on button "Sequences" at bounding box center [1312, 131] width 60 height 15
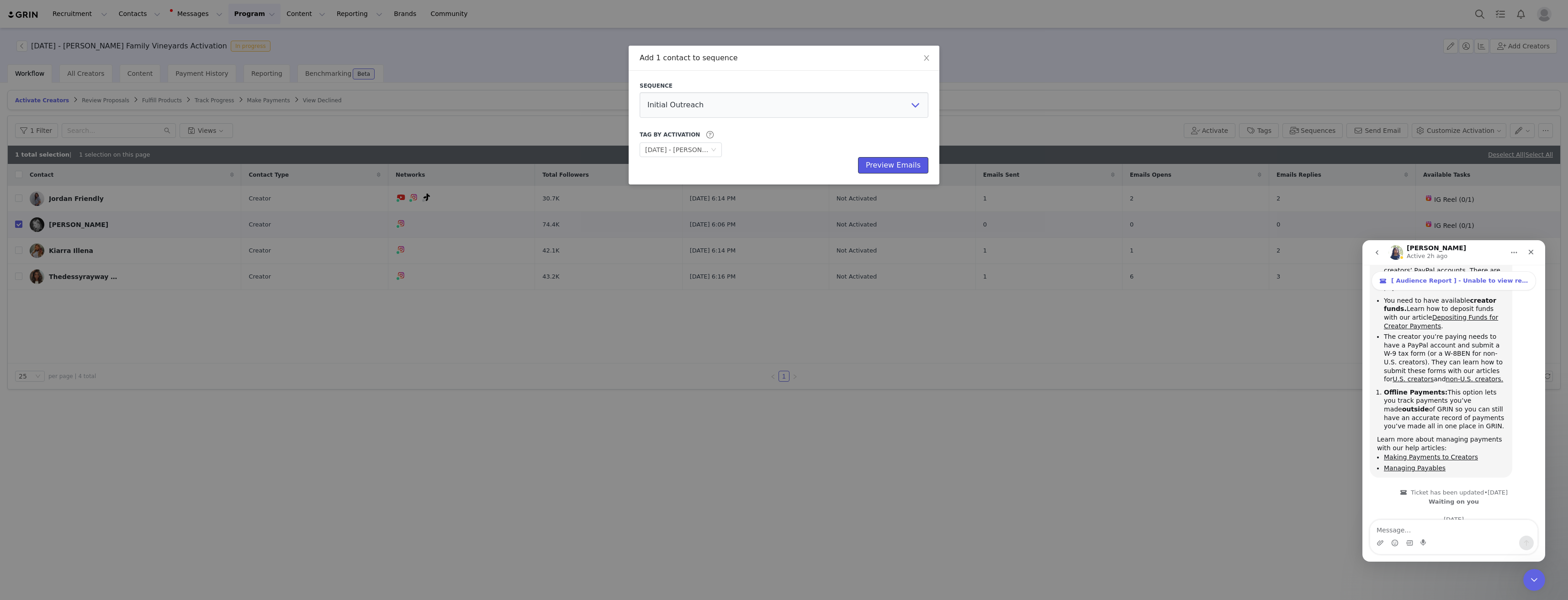
click at [906, 166] on button "Preview Emails" at bounding box center [894, 165] width 71 height 16
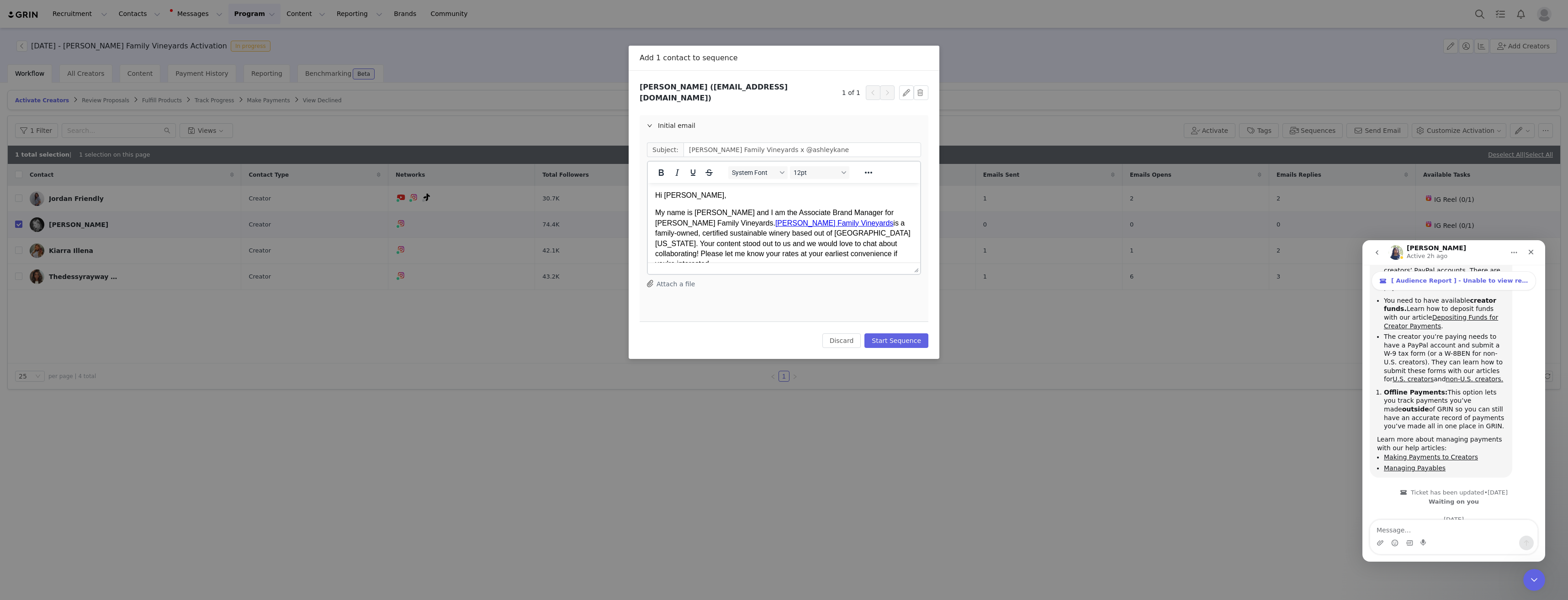
click at [807, 249] on p "My name is Chloe and I am the Associate Brand Manager for Wente Family Vineyard…" at bounding box center [783, 254] width 257 height 92
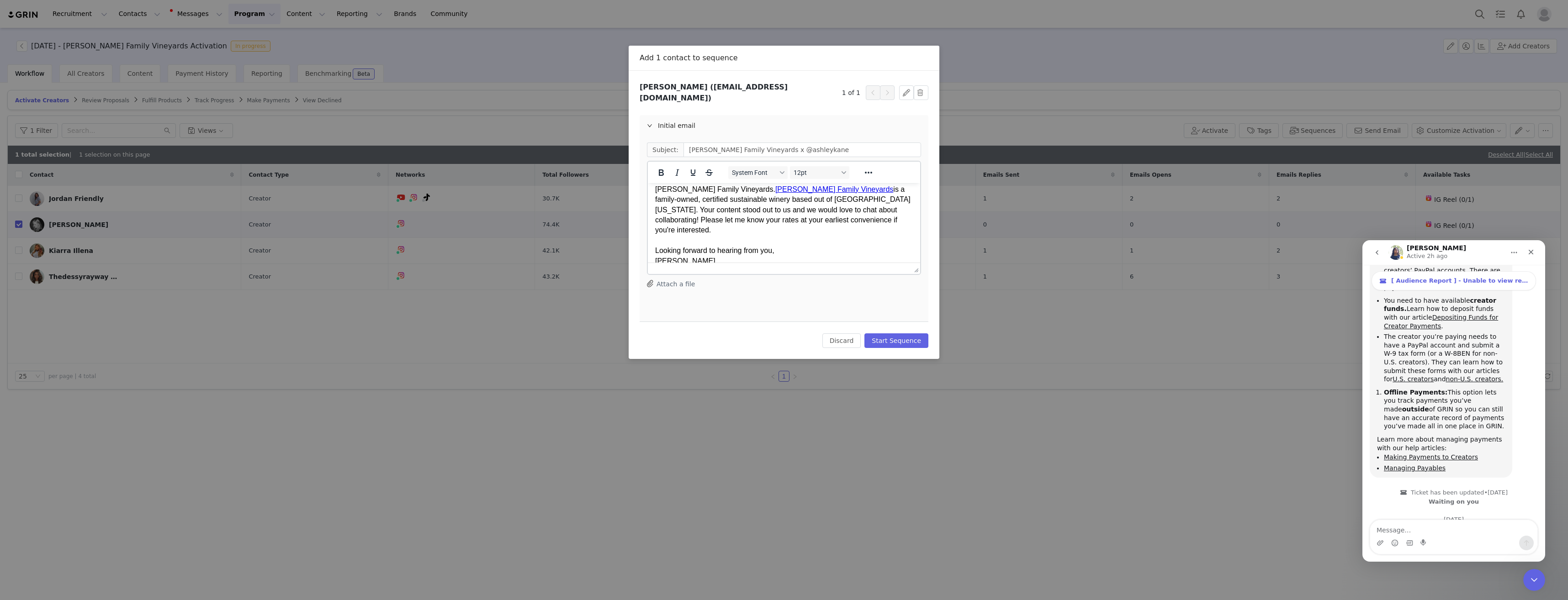
scroll to position [35, 0]
click at [906, 335] on button "Start Sequence" at bounding box center [896, 341] width 64 height 15
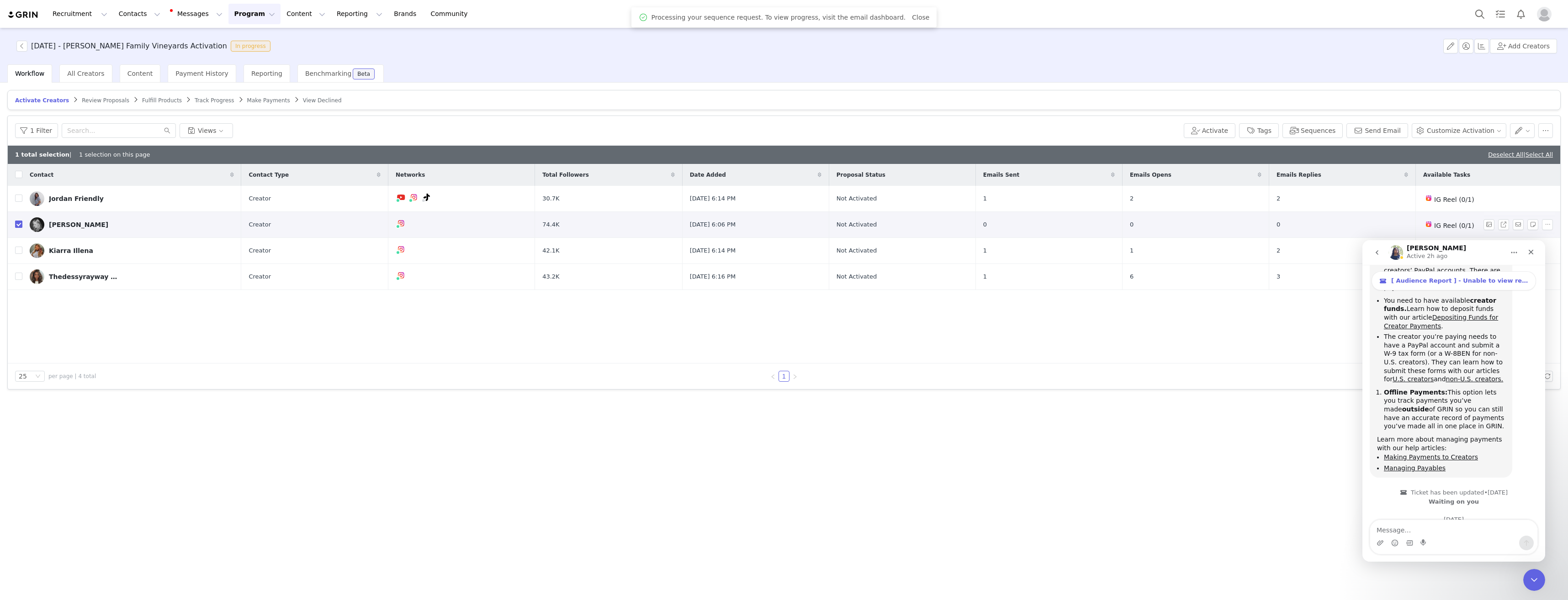
click at [19, 225] on input "checkbox" at bounding box center [19, 225] width 7 height 7
checkbox input "false"
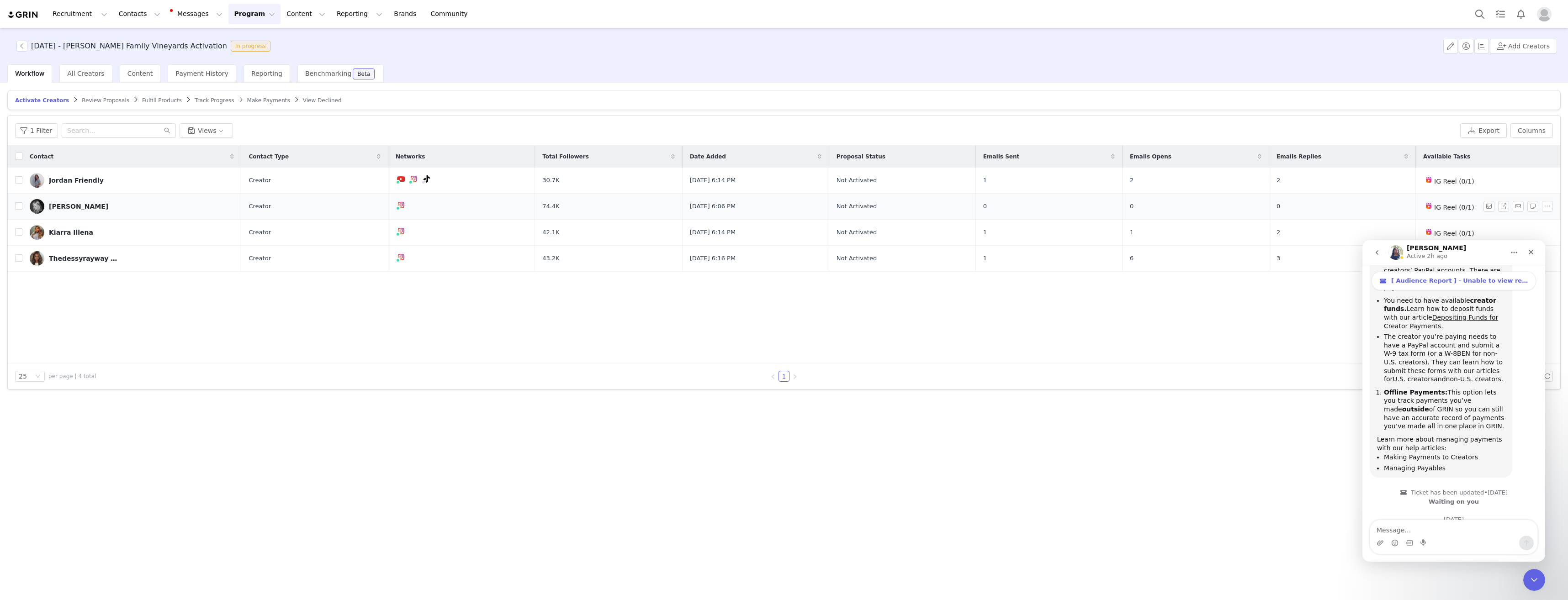
drag, startPoint x: 86, startPoint y: 203, endPoint x: 111, endPoint y: 203, distance: 25.0
click at [86, 203] on div "[PERSON_NAME]" at bounding box center [79, 206] width 60 height 7
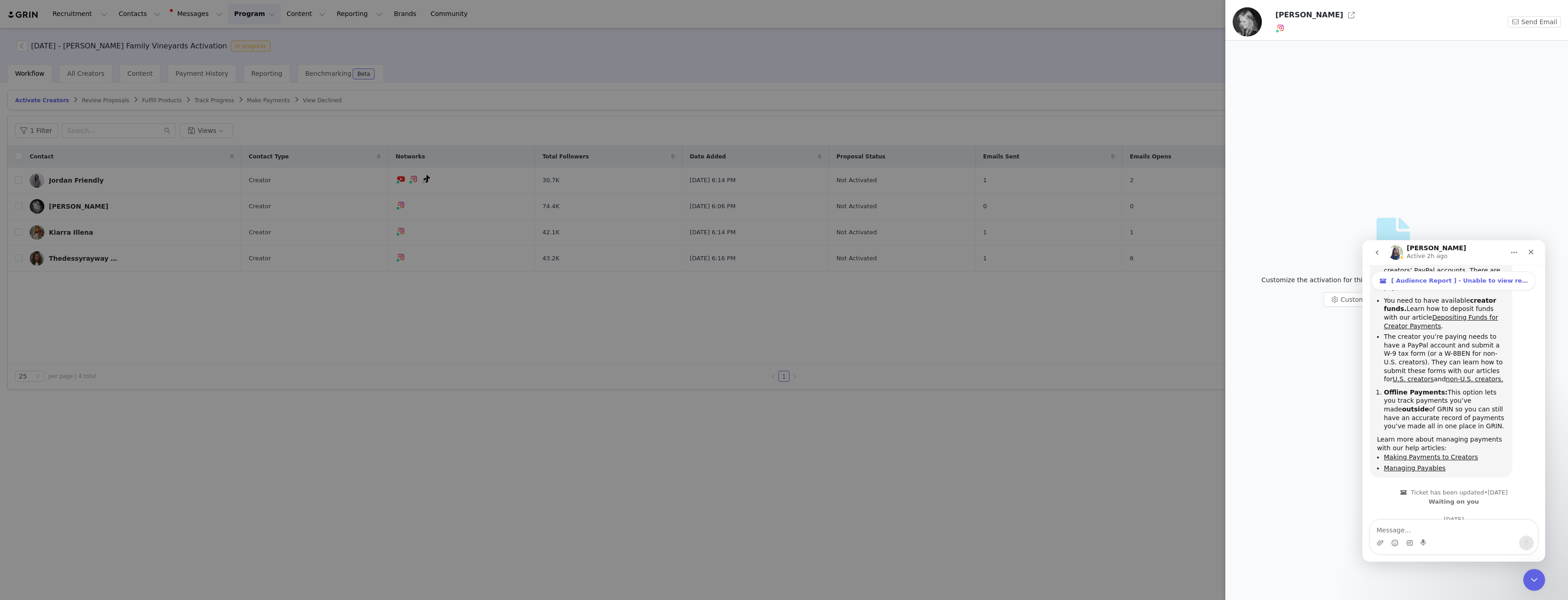
click at [1340, 13] on h3 "[PERSON_NAME]" at bounding box center [1309, 15] width 68 height 11
click at [1345, 13] on button "button" at bounding box center [1351, 15] width 15 height 15
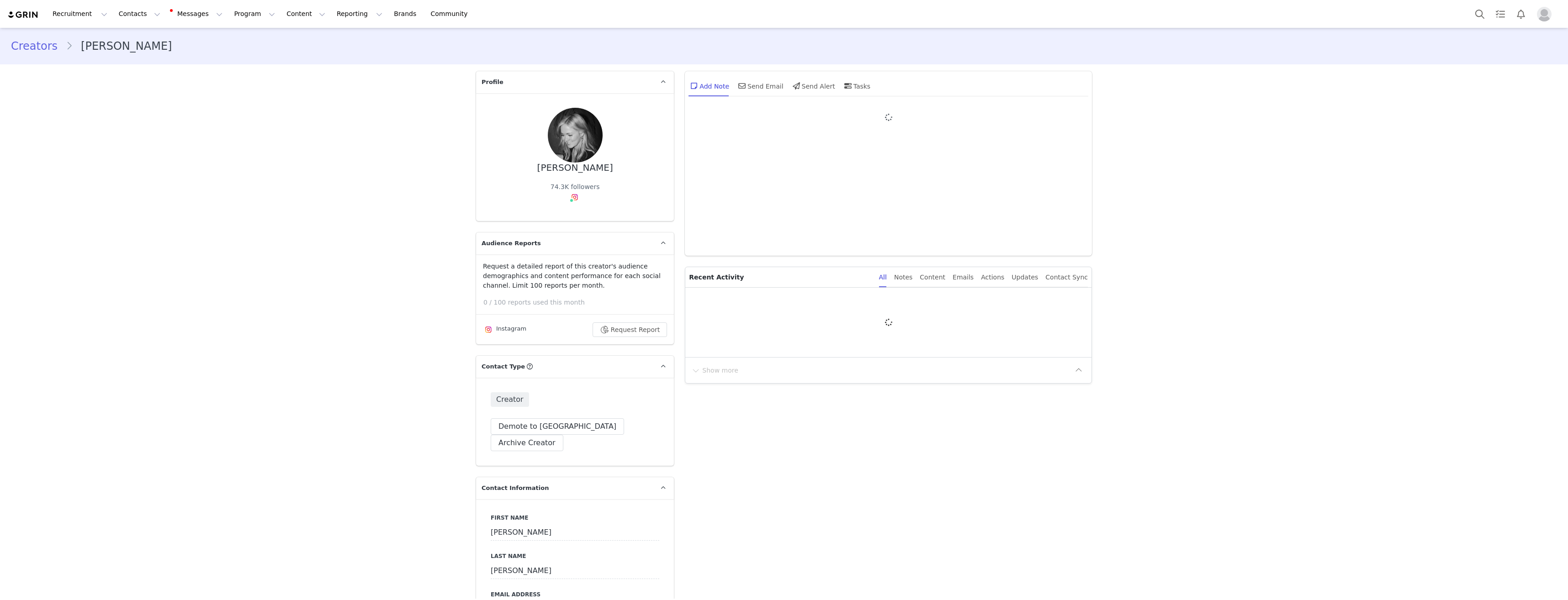
type input "+1 ([GEOGRAPHIC_DATA])"
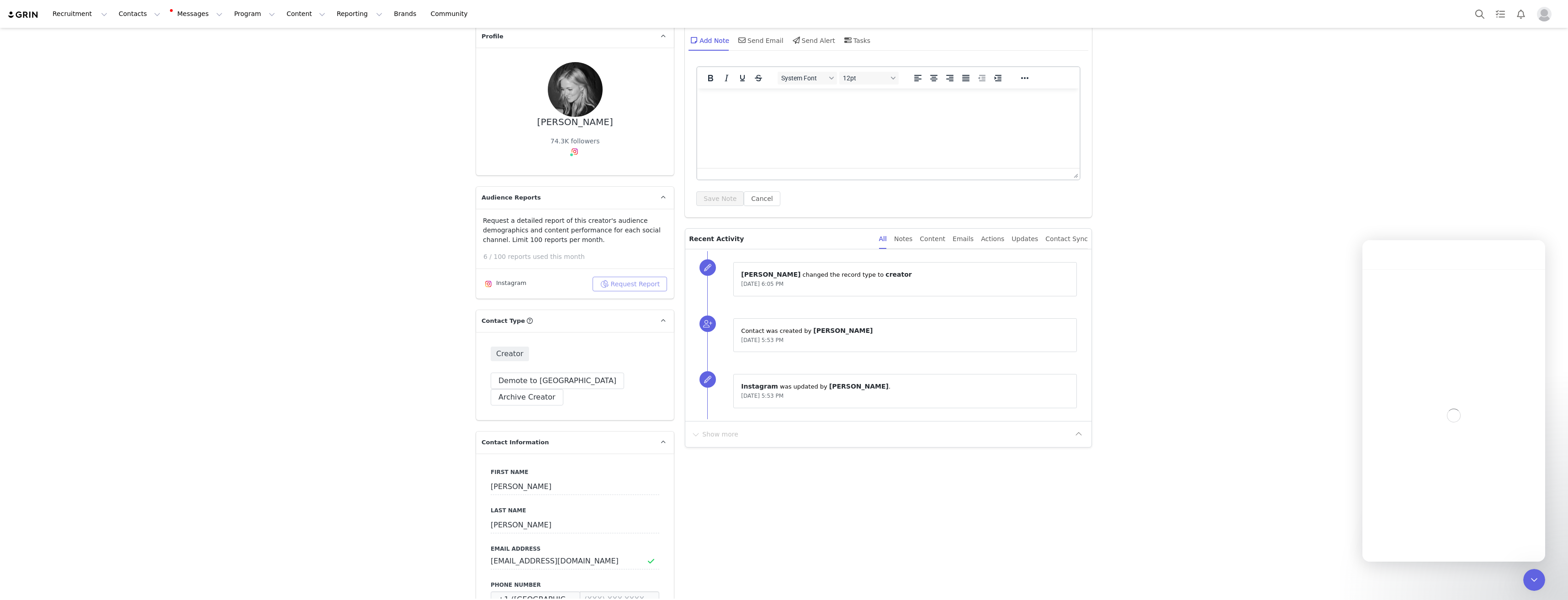
click at [637, 280] on button "Request Report" at bounding box center [630, 284] width 75 height 15
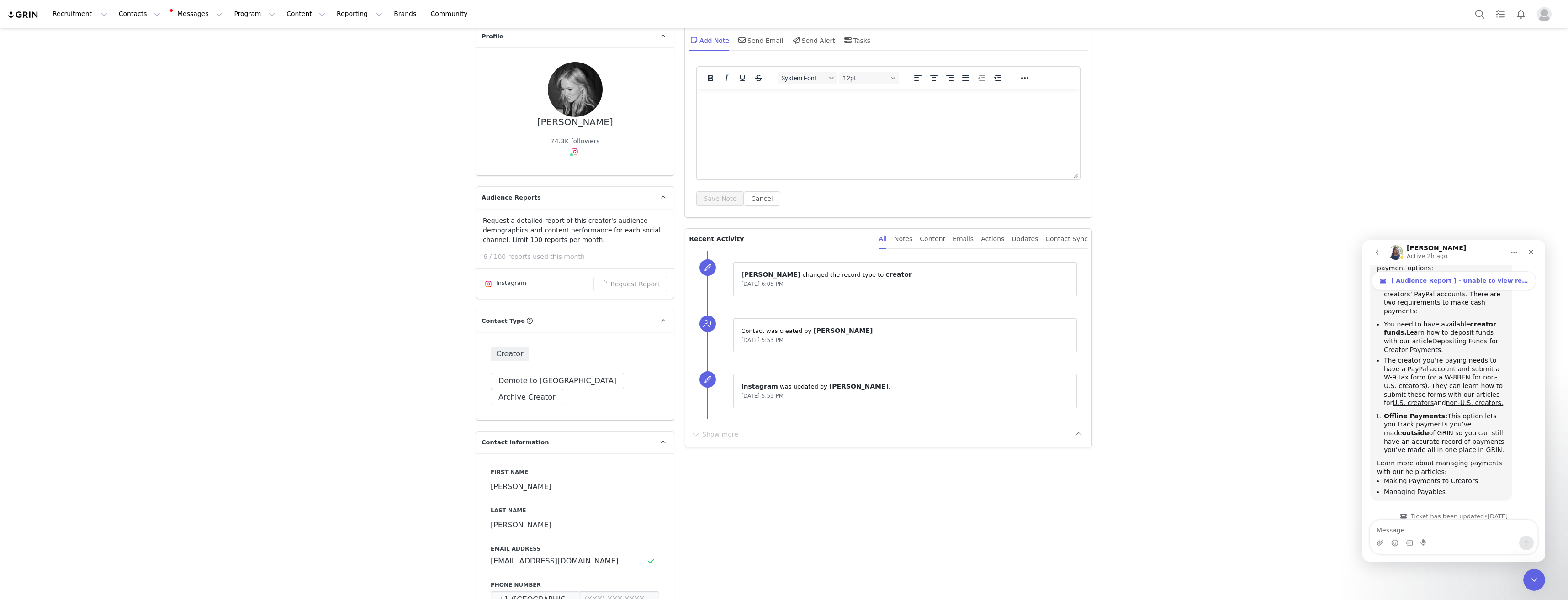
scroll to position [3433, 0]
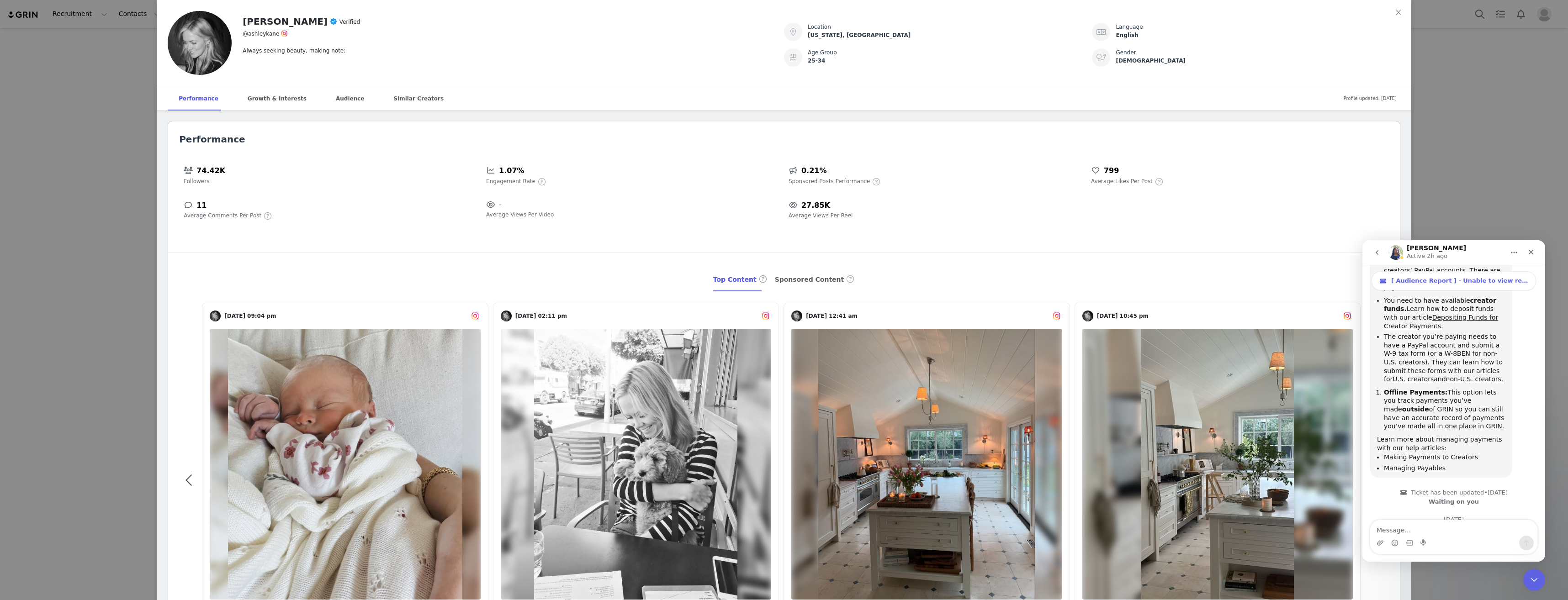
drag, startPoint x: 1473, startPoint y: 419, endPoint x: 1350, endPoint y: 355, distance: 138.7
click at [1362, 355] on html "[PERSON_NAME] Active 2h ago [ Audience Report ] - Unable to view report for spe…" at bounding box center [1454, 401] width 183 height 321
drag, startPoint x: 1350, startPoint y: 355, endPoint x: 1470, endPoint y: 383, distance: 123.2
drag, startPoint x: 1469, startPoint y: 419, endPoint x: 1396, endPoint y: 369, distance: 88.5
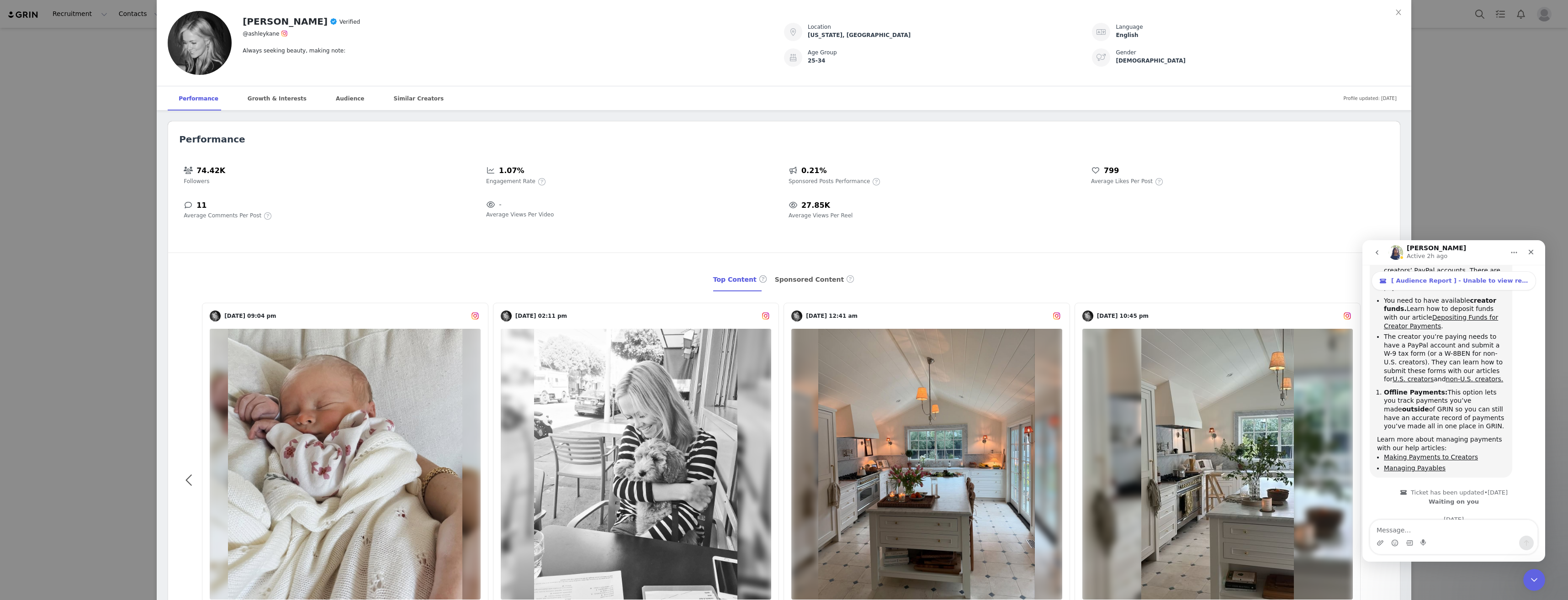
copy div "Hi [PERSON_NAME], overall I think everything is okay thank you! Perhaps you can…"
click at [1378, 256] on icon "go back" at bounding box center [1377, 253] width 7 height 7
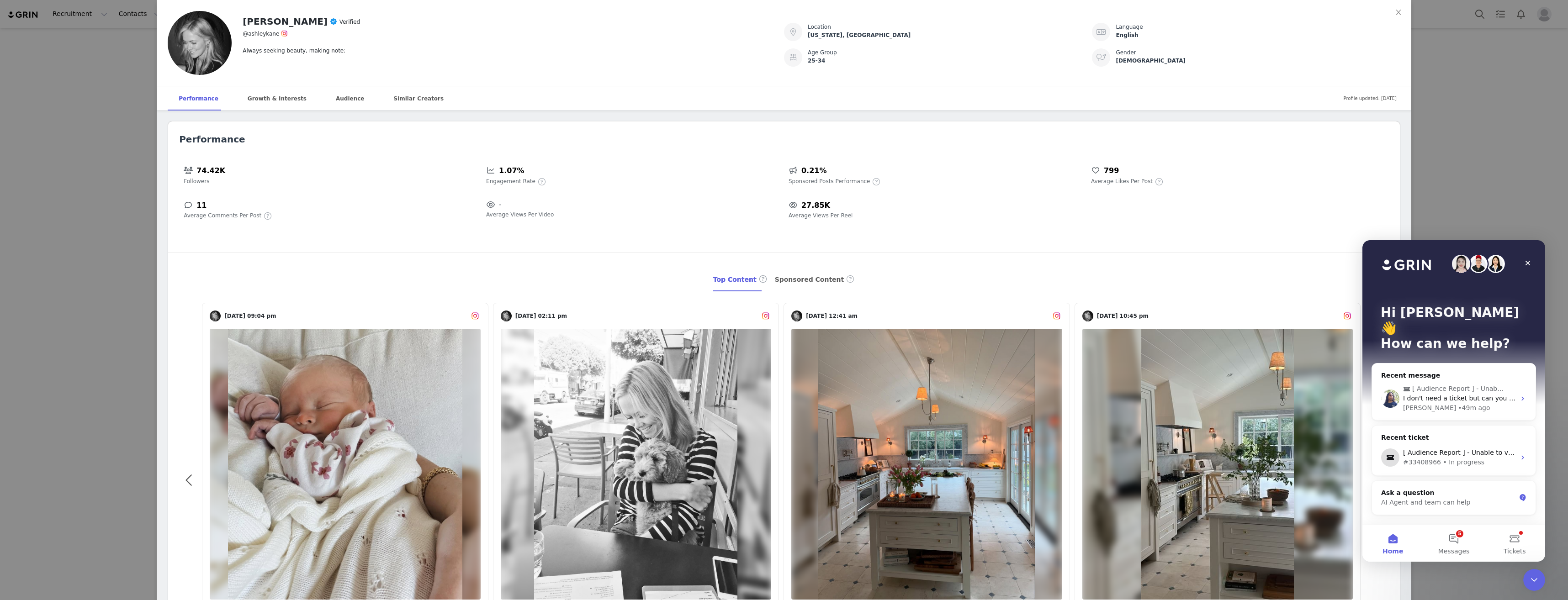
scroll to position [0, 0]
click at [1457, 535] on button "5 Messages" at bounding box center [1454, 543] width 61 height 37
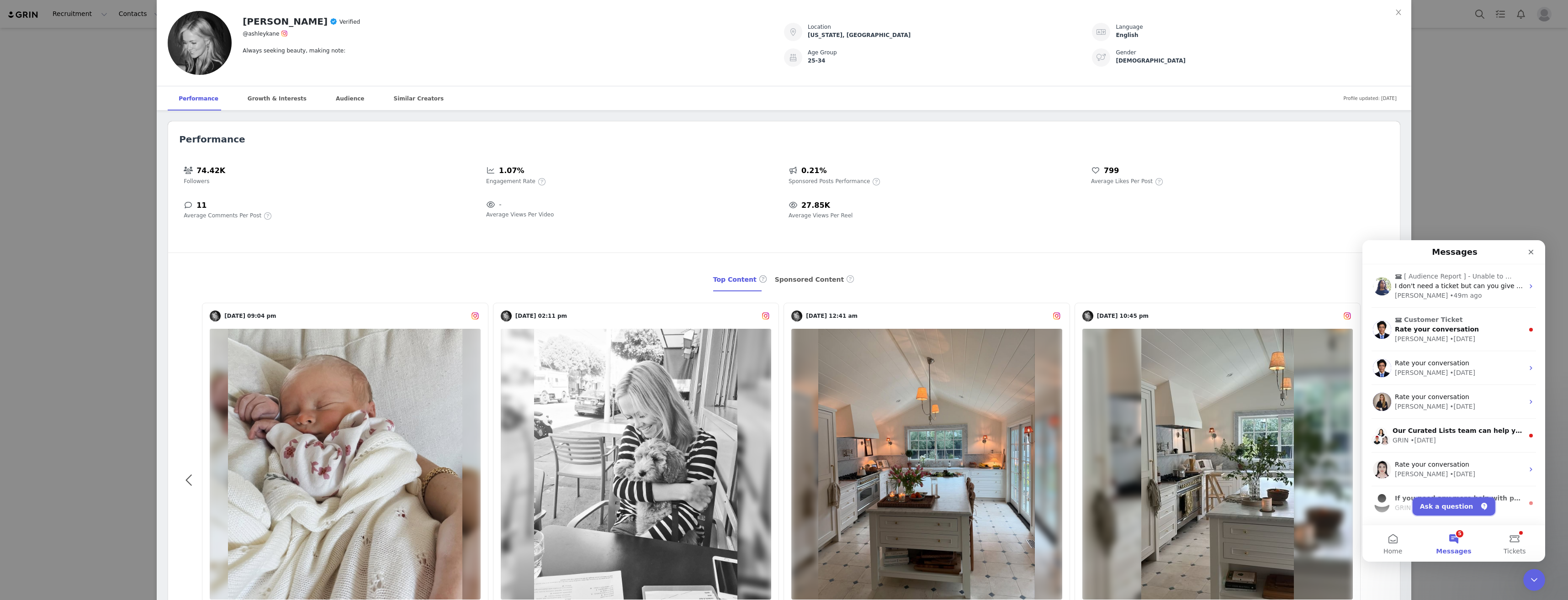
click at [1465, 509] on button "Ask a question" at bounding box center [1454, 506] width 83 height 18
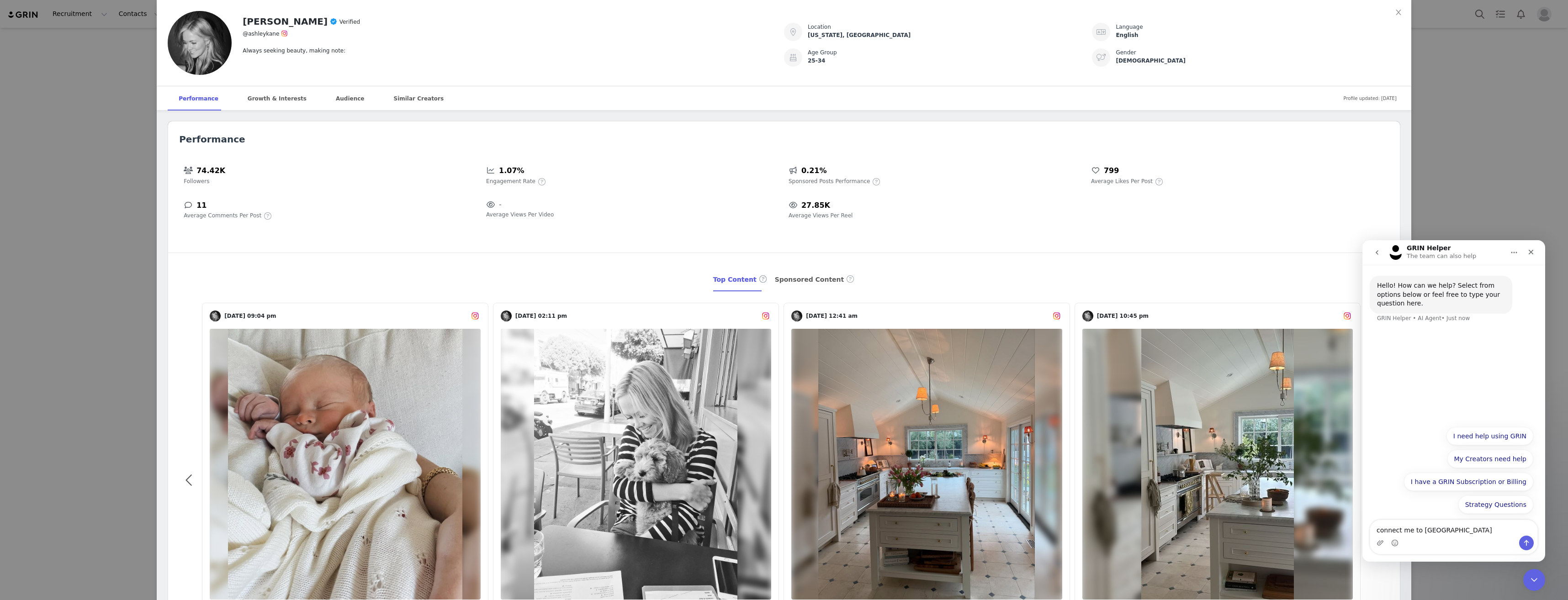
type textarea "connect me to agent"
type textarea "r"
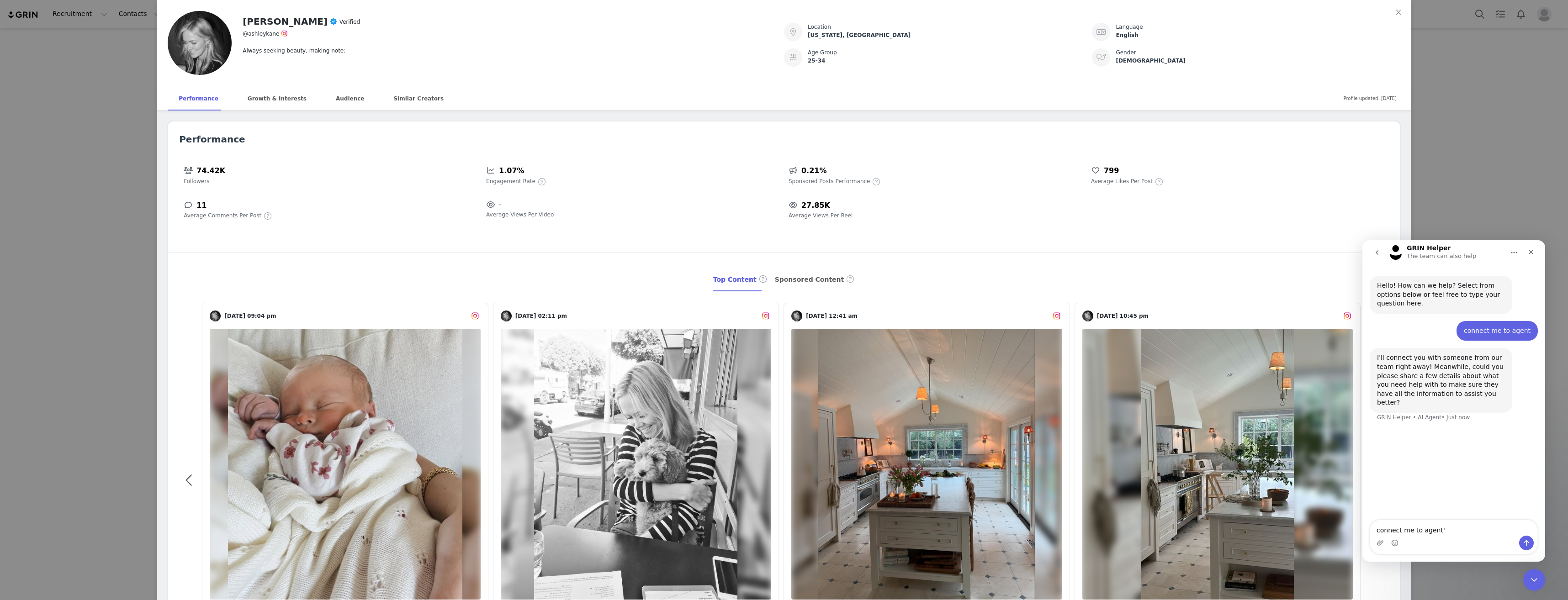
type textarea "connect me to agent"
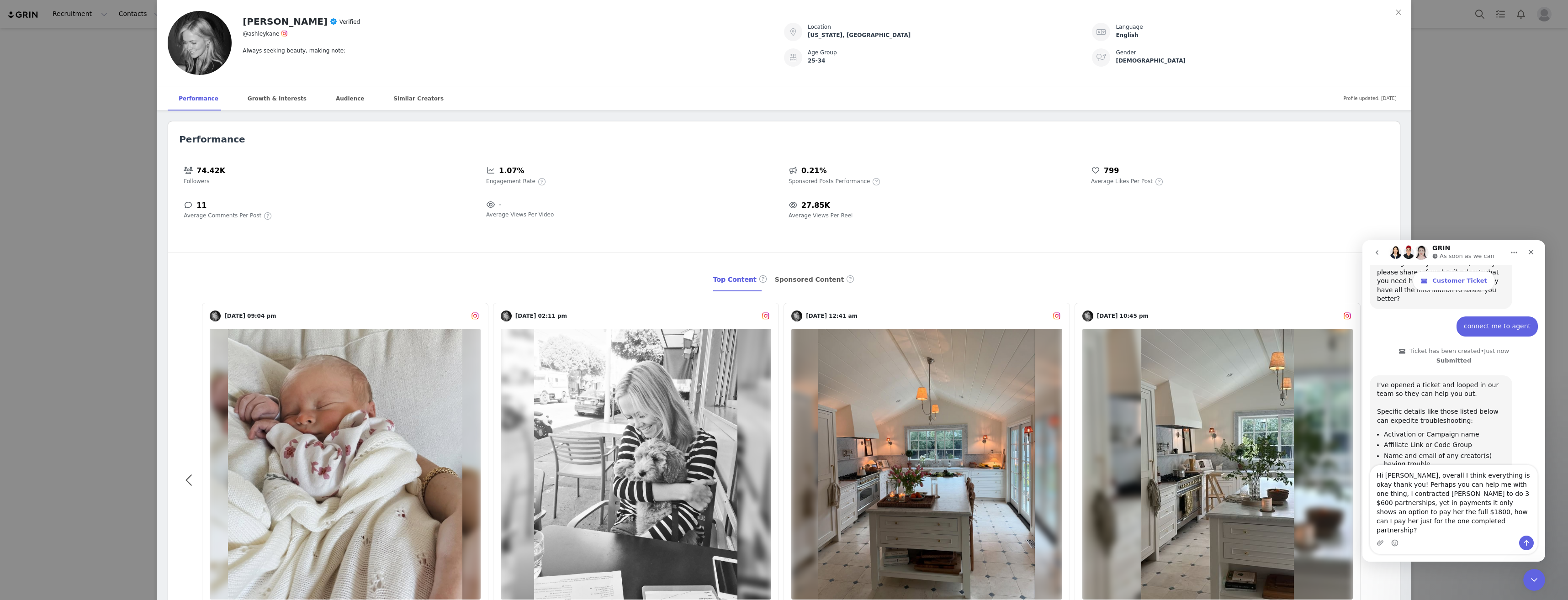
scroll to position [175, 0]
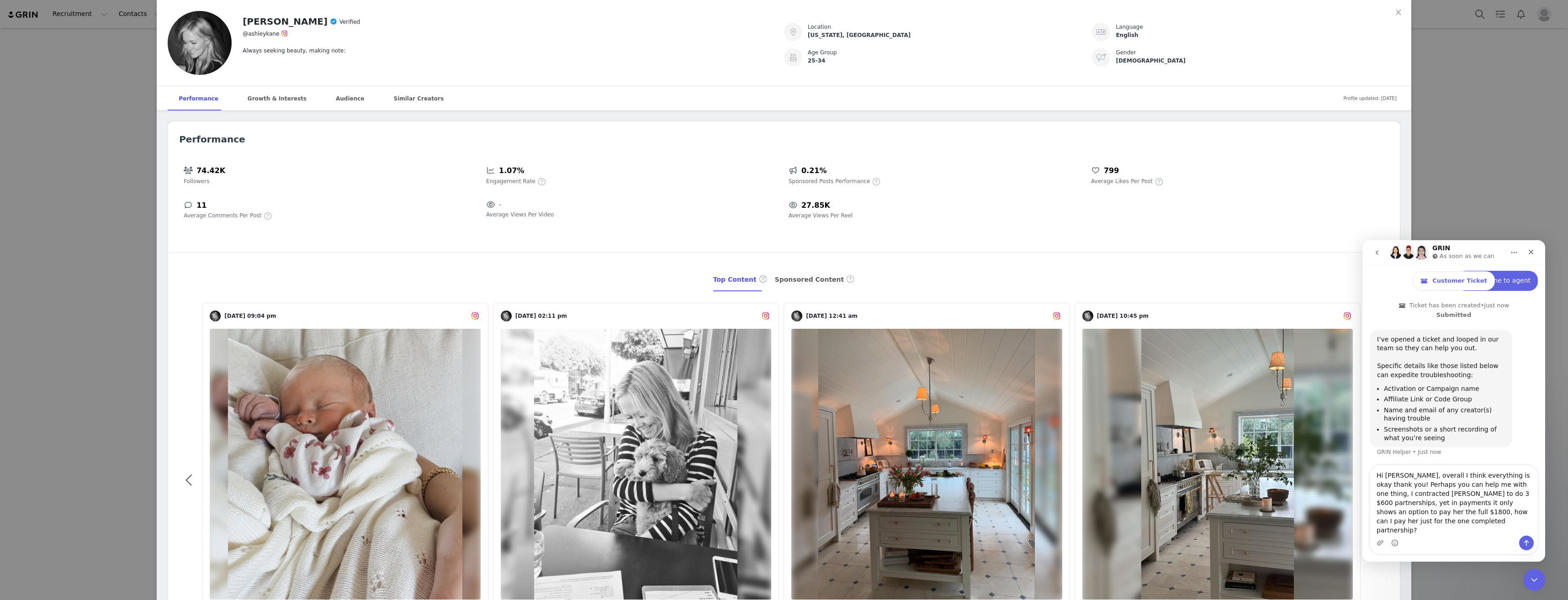
drag, startPoint x: 1384, startPoint y: 485, endPoint x: 1489, endPoint y: 497, distance: 105.7
click at [1489, 497] on textarea "Hi [PERSON_NAME], overall I think everything is okay thank you! Perhaps you can…" at bounding box center [1454, 501] width 167 height 71
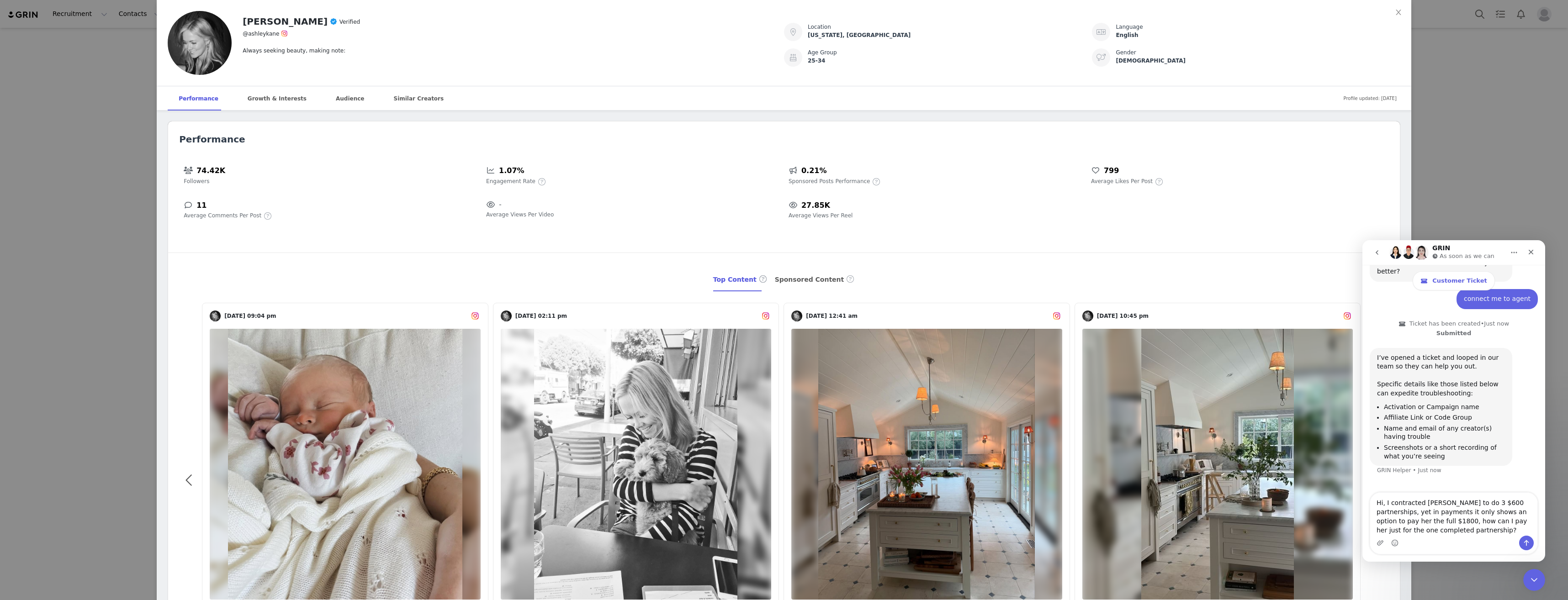
click at [1475, 531] on textarea "Hi, I contracted [PERSON_NAME] to do 3 $600 partnerships, yet in payments it on…" at bounding box center [1454, 514] width 167 height 43
type textarea "Hi, I contracted [PERSON_NAME] to do 3 $600 partnerships, yet in payments it on…"
click at [60, 222] on div "[PERSON_NAME] Verified @[PERSON_NAME] Always seeking beauty, making note: Locat…" at bounding box center [784, 300] width 1568 height 600
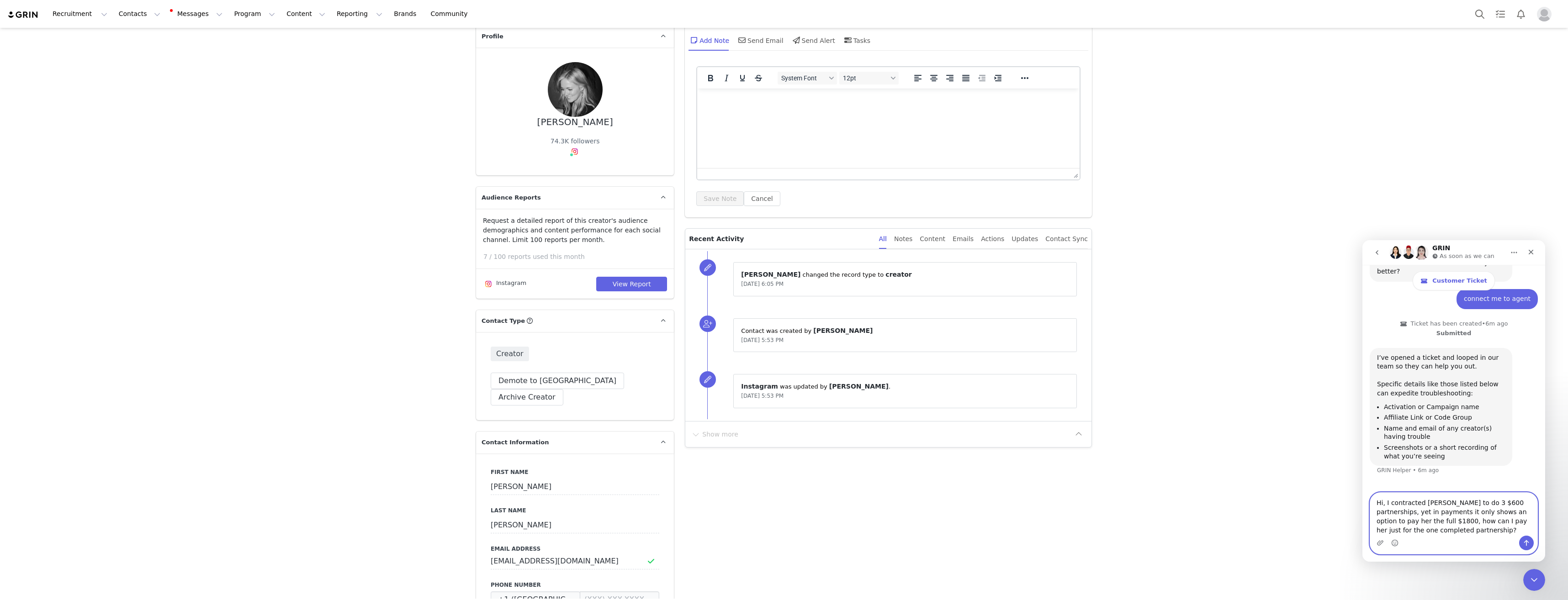
click at [1465, 534] on textarea "Hi, I contracted [PERSON_NAME] to do 3 $600 partnerships, yet in payments it on…" at bounding box center [1454, 514] width 167 height 43
